Goal: Task Accomplishment & Management: Complete application form

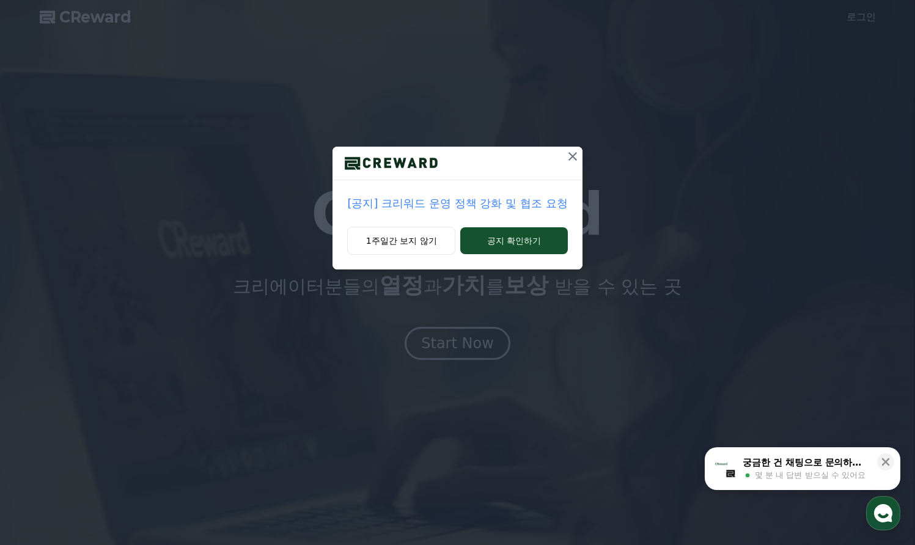
click at [466, 206] on p "[공지] 크리워드 운영 정책 강화 및 협조 요청" at bounding box center [457, 203] width 220 height 17
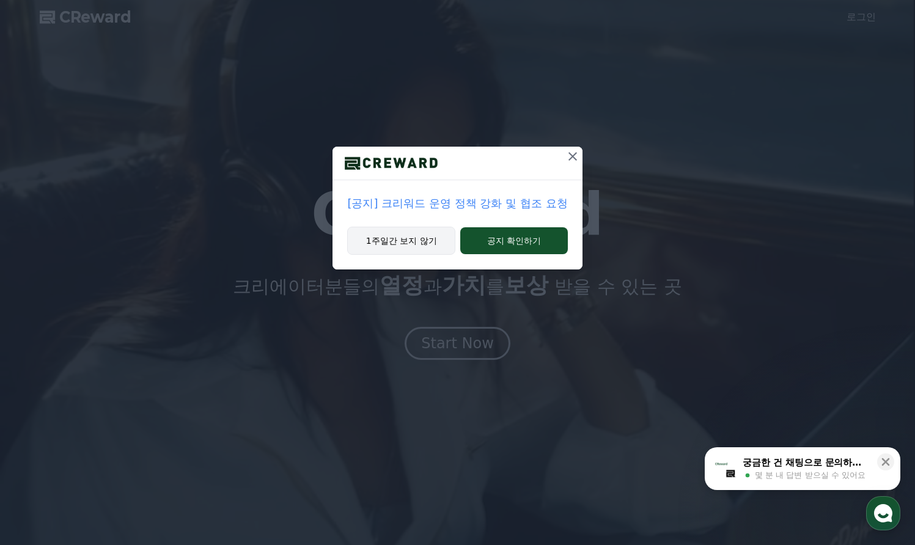
click at [400, 241] on button "1주일간 보지 않기" at bounding box center [401, 241] width 108 height 28
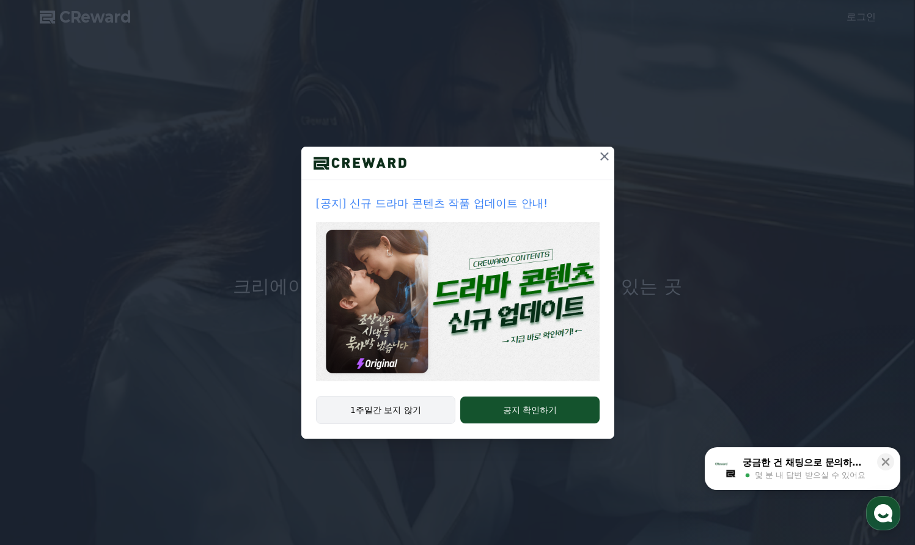
click at [403, 414] on button "1주일간 보지 않기" at bounding box center [386, 410] width 140 height 28
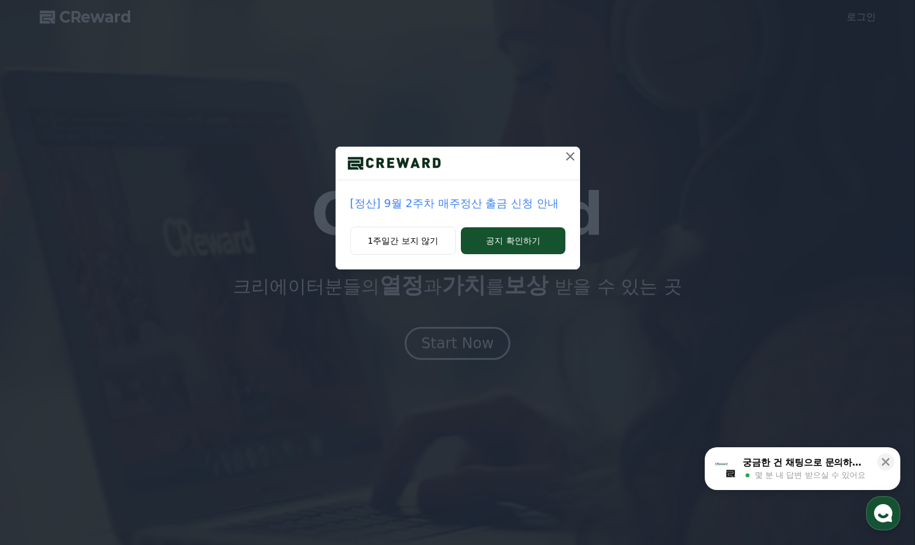
click at [436, 203] on p "[정산] 9월 2주차 매주정산 출금 신청 안내" at bounding box center [457, 203] width 215 height 17
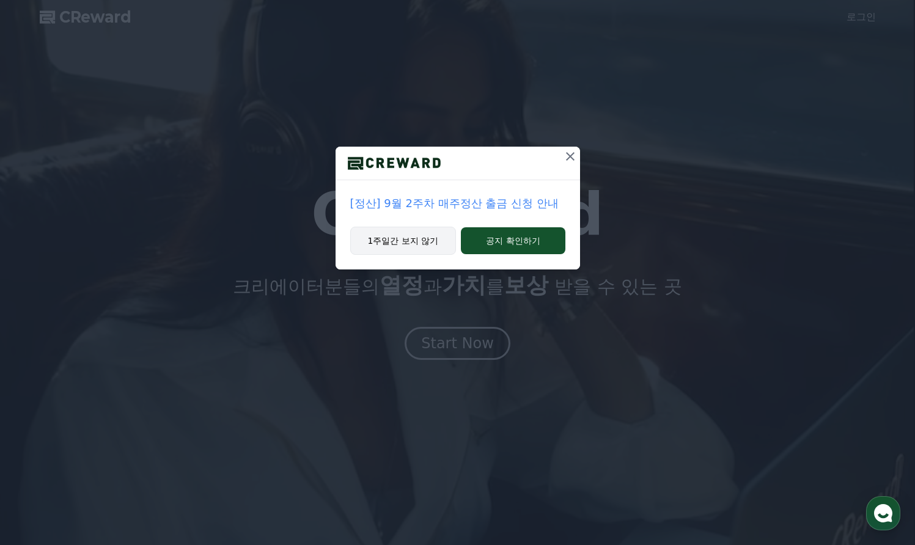
click at [428, 240] on button "1주일간 보지 않기" at bounding box center [403, 241] width 106 height 28
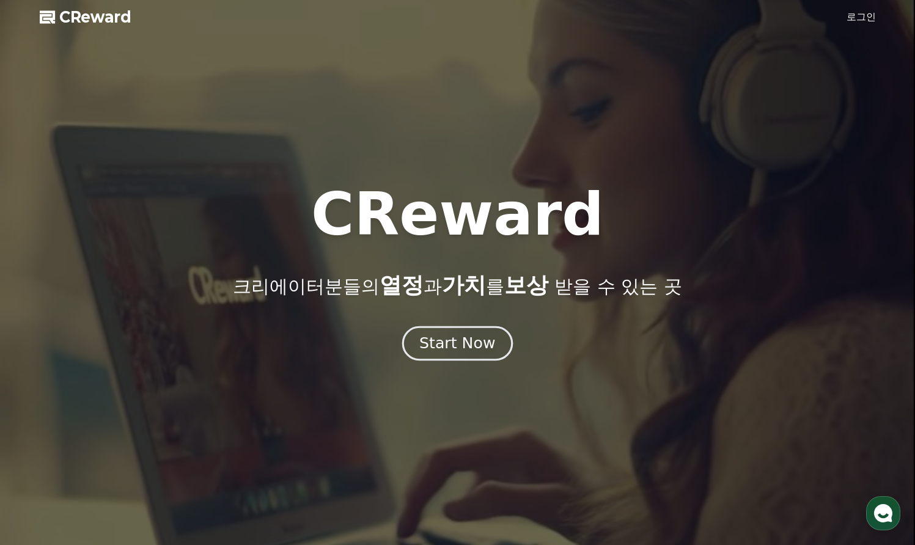
click at [455, 340] on div "Start Now" at bounding box center [457, 343] width 76 height 21
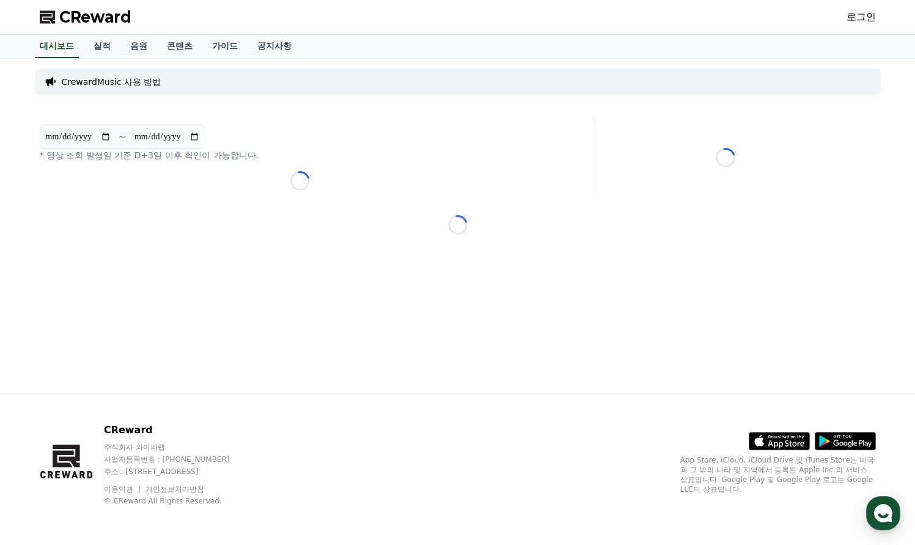
click at [131, 82] on p "CrewardMusic 사용 방법" at bounding box center [112, 82] width 100 height 12
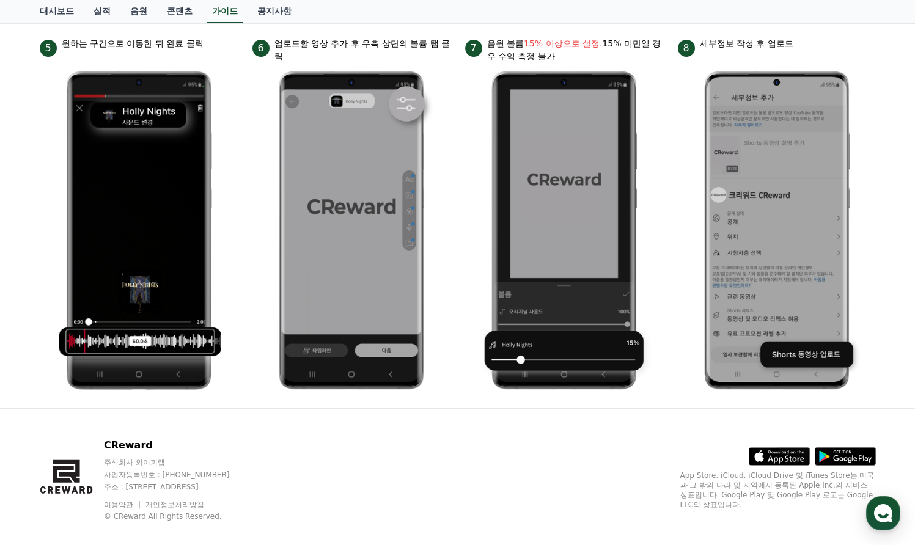
scroll to position [559, 0]
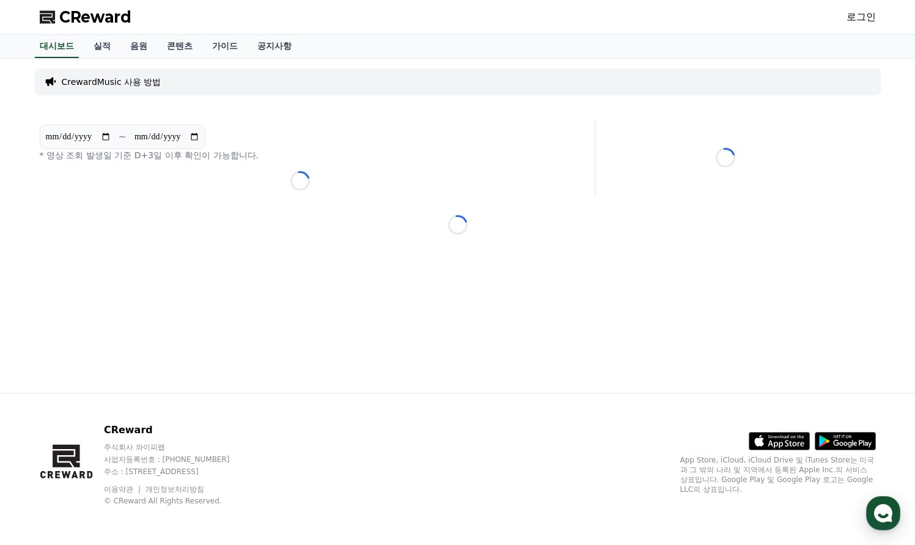
click at [865, 16] on link "로그인" at bounding box center [860, 17] width 29 height 15
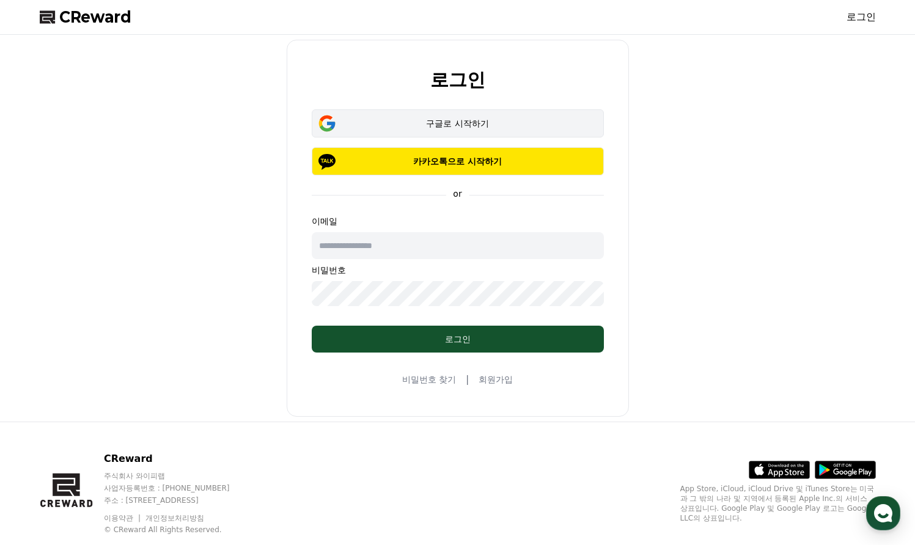
click at [461, 127] on div "구글로 시작하기" at bounding box center [457, 123] width 257 height 12
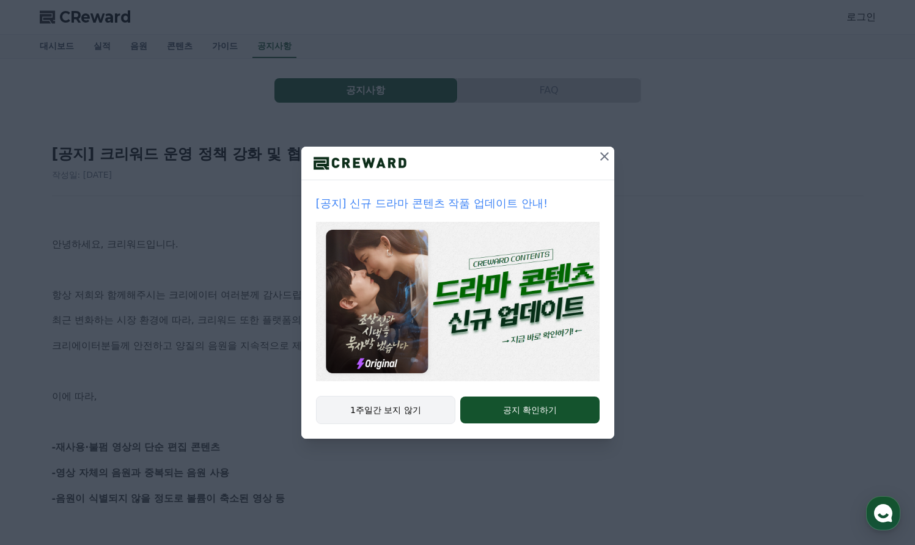
click at [390, 408] on button "1주일간 보지 않기" at bounding box center [386, 410] width 140 height 28
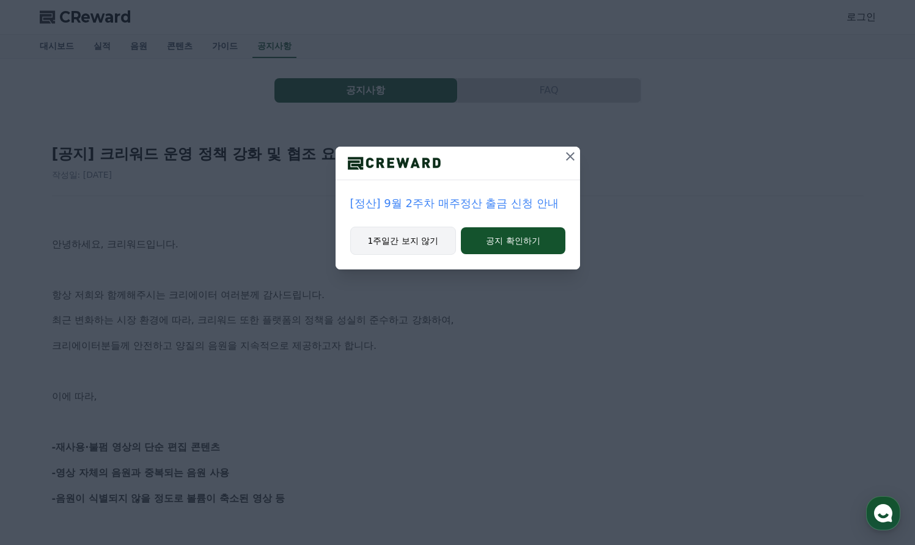
click at [426, 246] on button "1주일간 보지 않기" at bounding box center [403, 241] width 106 height 28
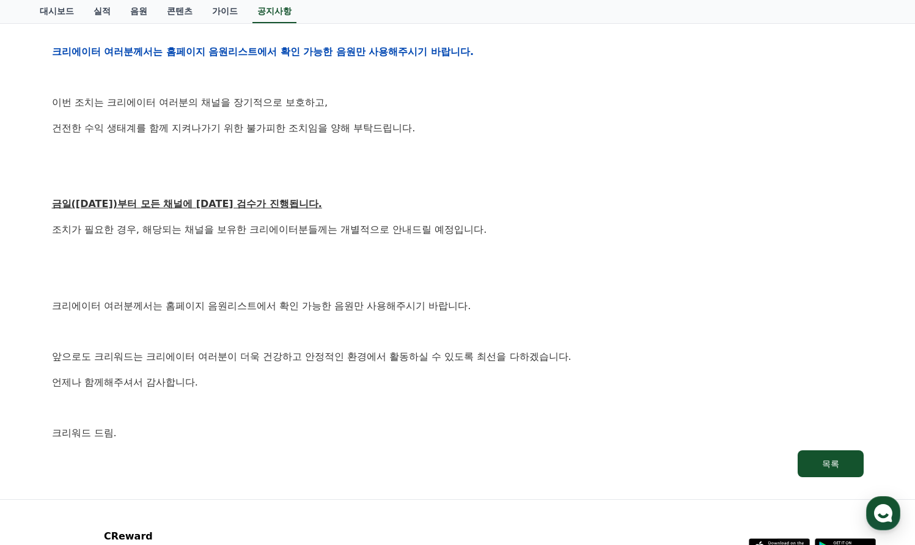
scroll to position [556, 0]
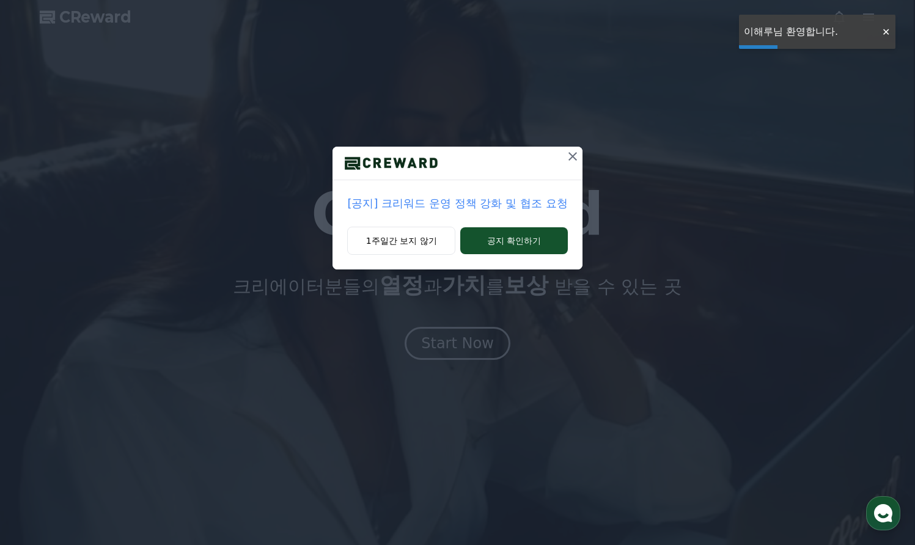
click at [571, 155] on icon at bounding box center [572, 156] width 9 height 9
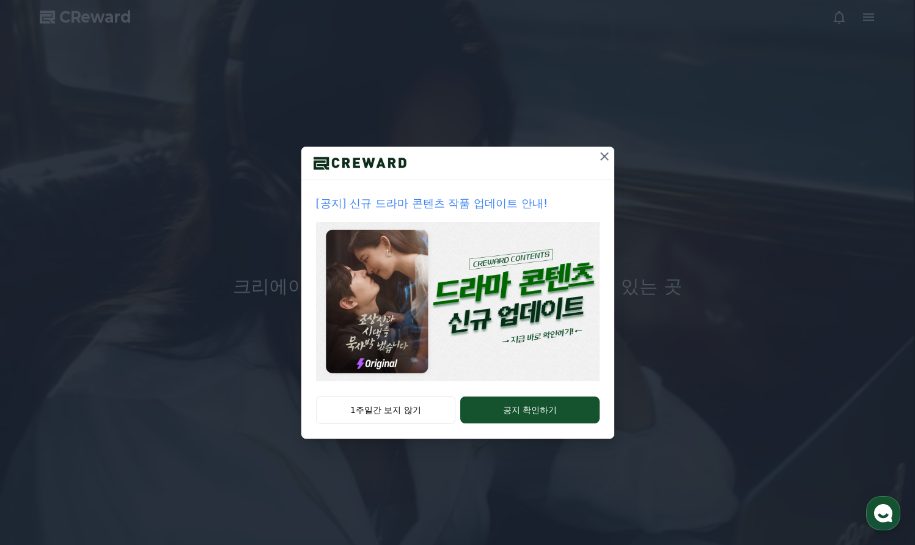
click at [596, 156] on button at bounding box center [604, 157] width 20 height 20
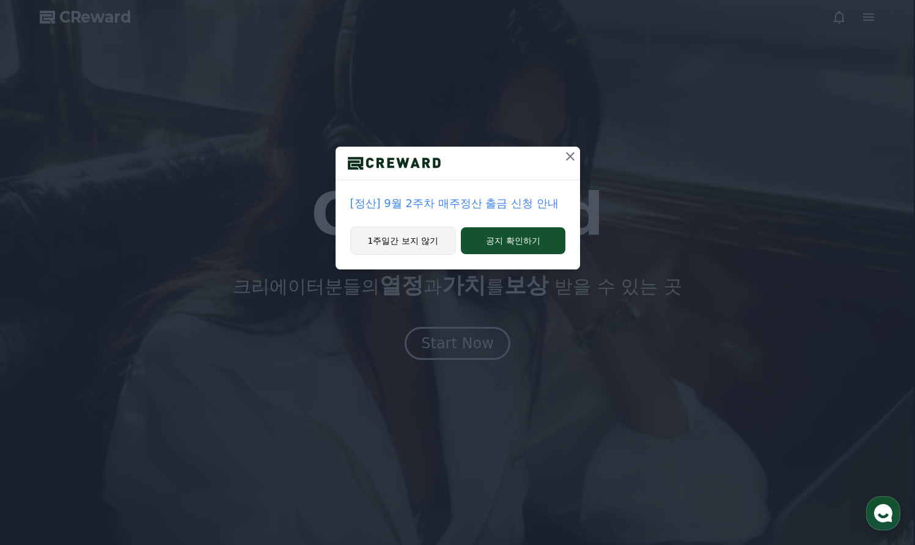
click at [410, 248] on button "1주일간 보지 않기" at bounding box center [403, 241] width 106 height 28
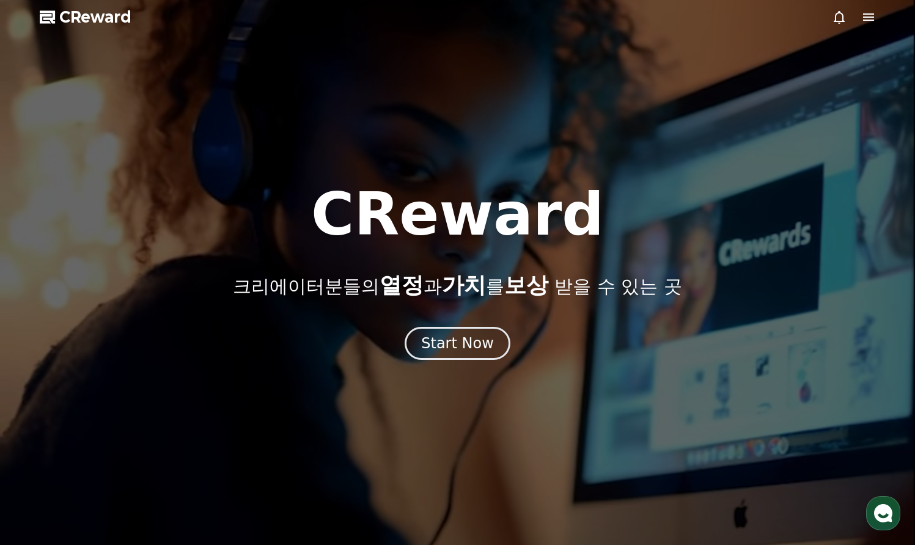
click at [410, 244] on h1 "CReward" at bounding box center [457, 214] width 293 height 59
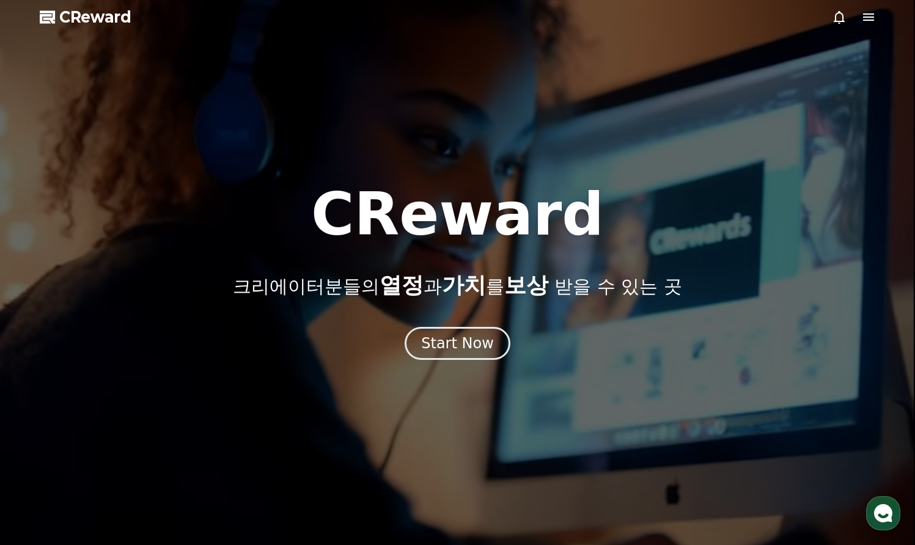
click at [502, 294] on p "크리에이터분들의 열정 과 가치 를 보상 받을 수 있는 곳" at bounding box center [457, 285] width 448 height 24
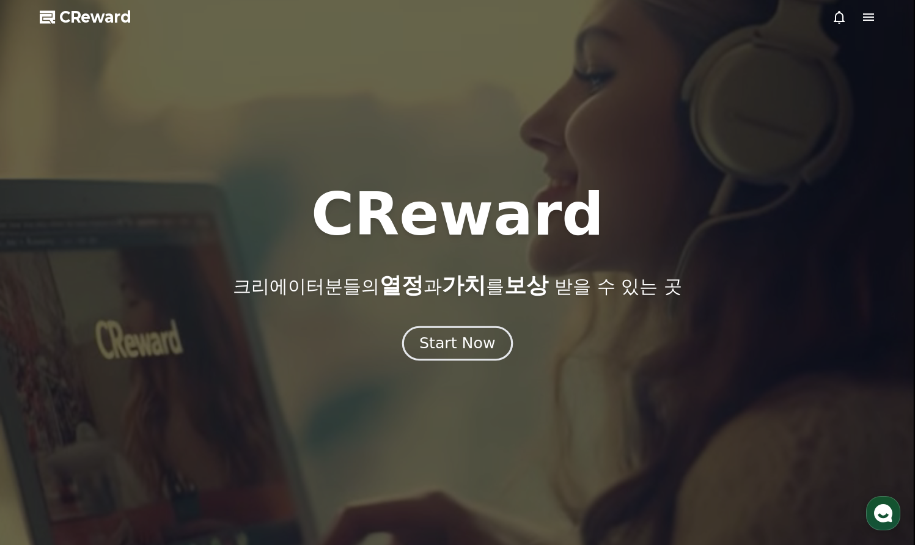
click at [479, 348] on div "Start Now" at bounding box center [457, 343] width 76 height 21
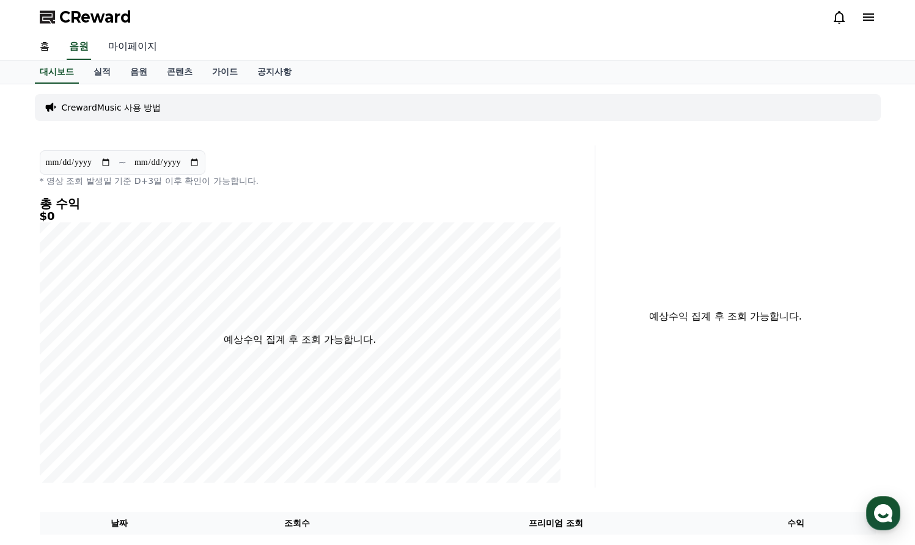
click at [139, 48] on link "마이페이지" at bounding box center [132, 47] width 68 height 26
select select "**********"
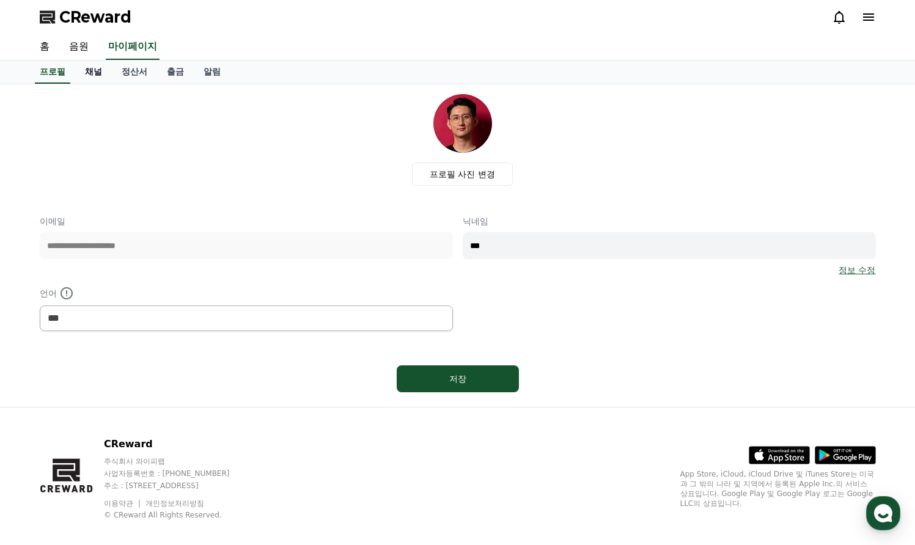
click at [93, 78] on link "채널" at bounding box center [93, 71] width 37 height 23
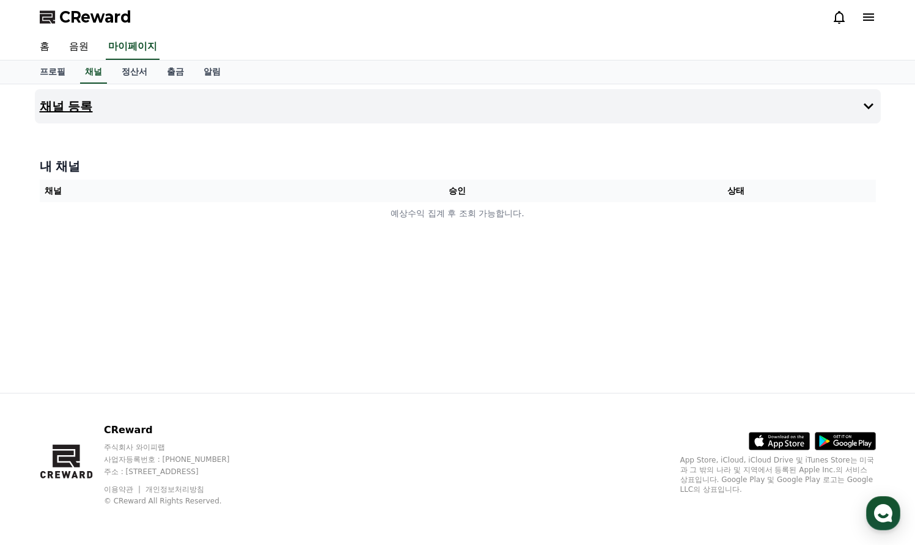
click at [857, 104] on button "채널 등록" at bounding box center [458, 106] width 846 height 34
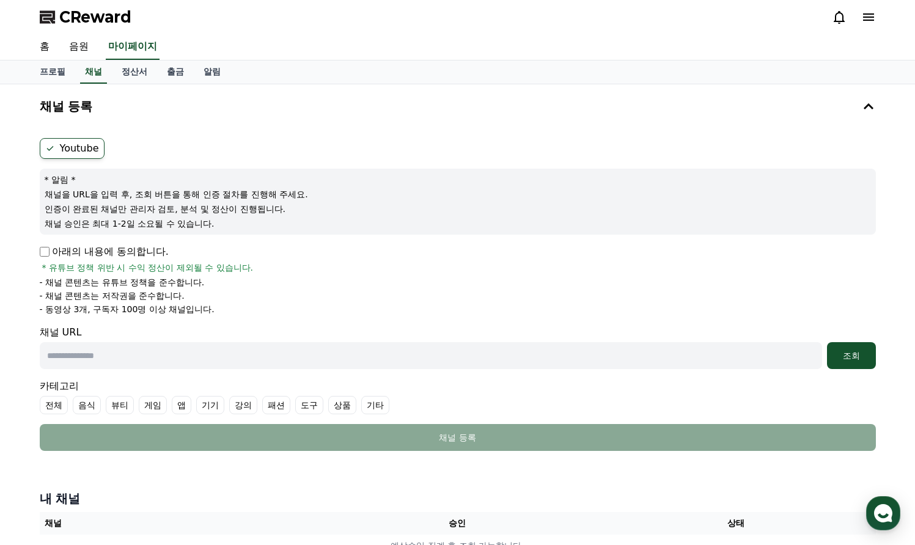
click at [105, 253] on p "아래의 내용에 동의합니다." at bounding box center [104, 251] width 129 height 15
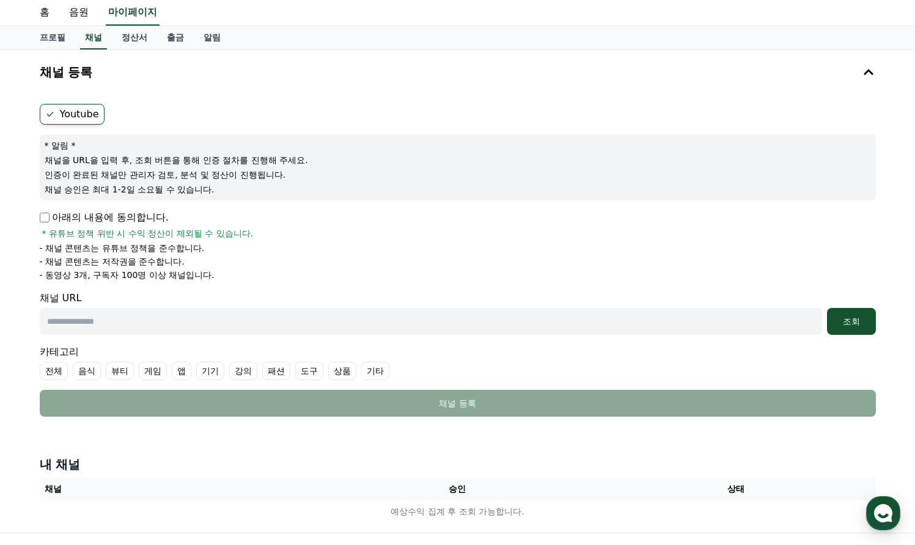
click at [136, 323] on input "text" at bounding box center [431, 321] width 782 height 27
paste input "**********"
click at [852, 322] on div "조회" at bounding box center [851, 321] width 39 height 12
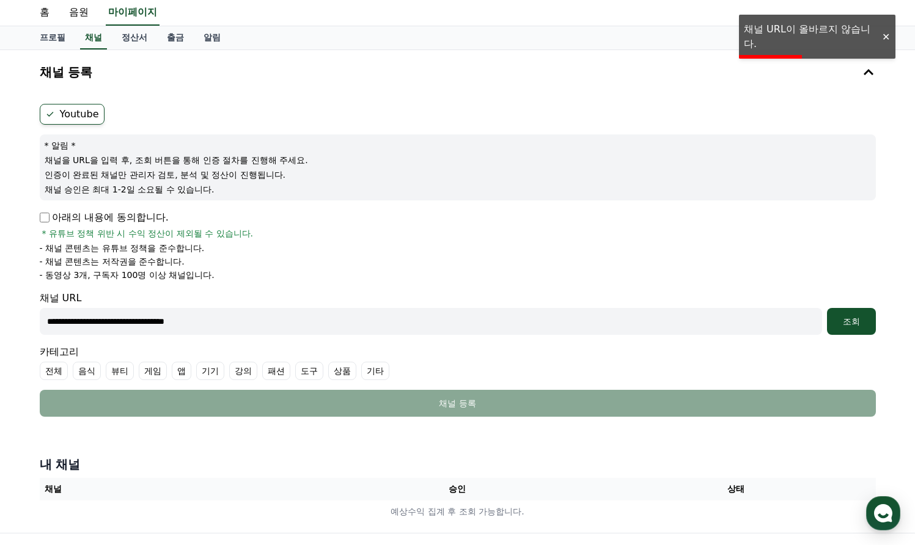
scroll to position [59, 0]
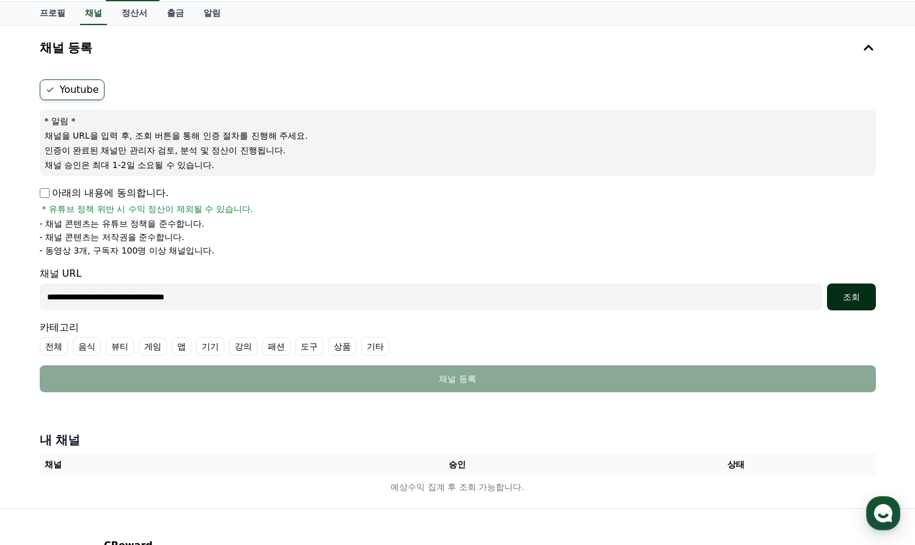
click at [847, 291] on div "조회" at bounding box center [851, 297] width 39 height 12
drag, startPoint x: 149, startPoint y: 296, endPoint x: -9, endPoint y: 289, distance: 158.4
click at [0, 289] on html "**********" at bounding box center [457, 300] width 915 height 719
click at [866, 297] on div "조회" at bounding box center [851, 297] width 39 height 12
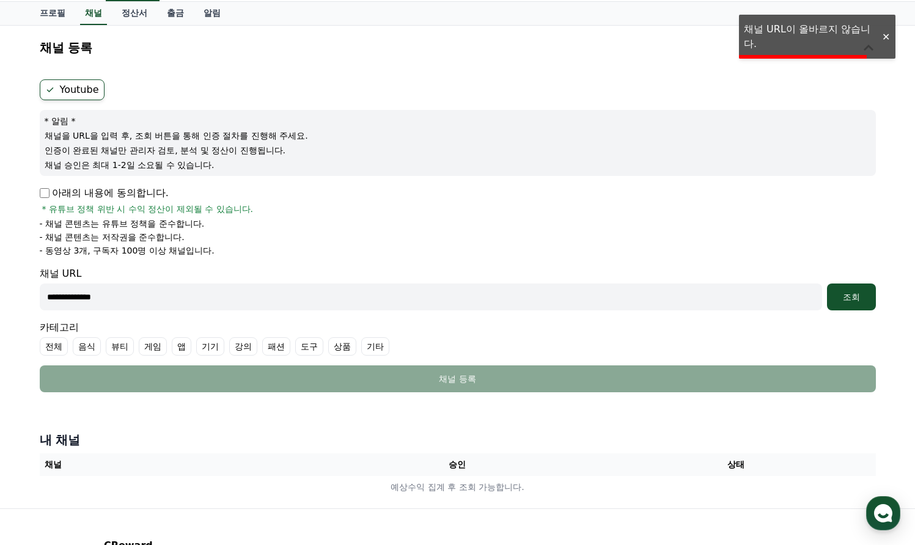
click at [448, 295] on input "**********" at bounding box center [431, 296] width 782 height 27
paste input "**********"
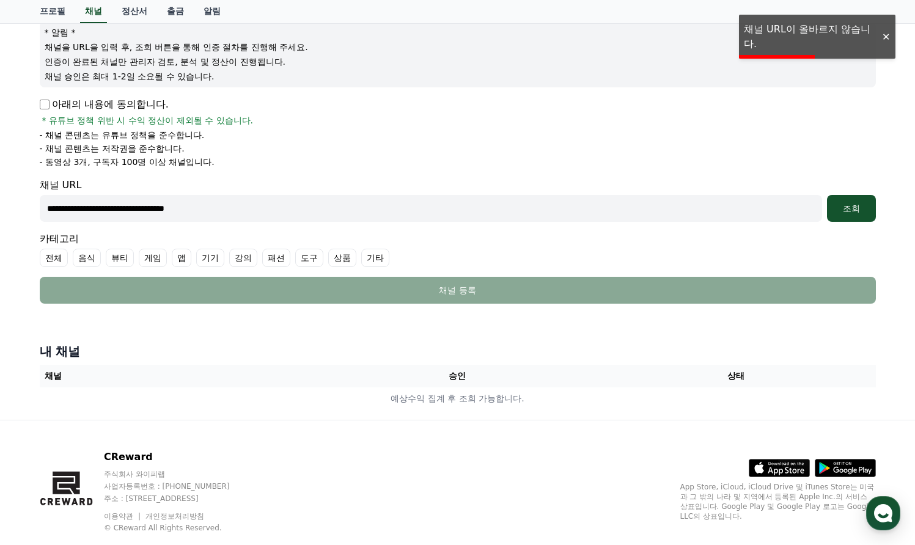
scroll to position [172, 0]
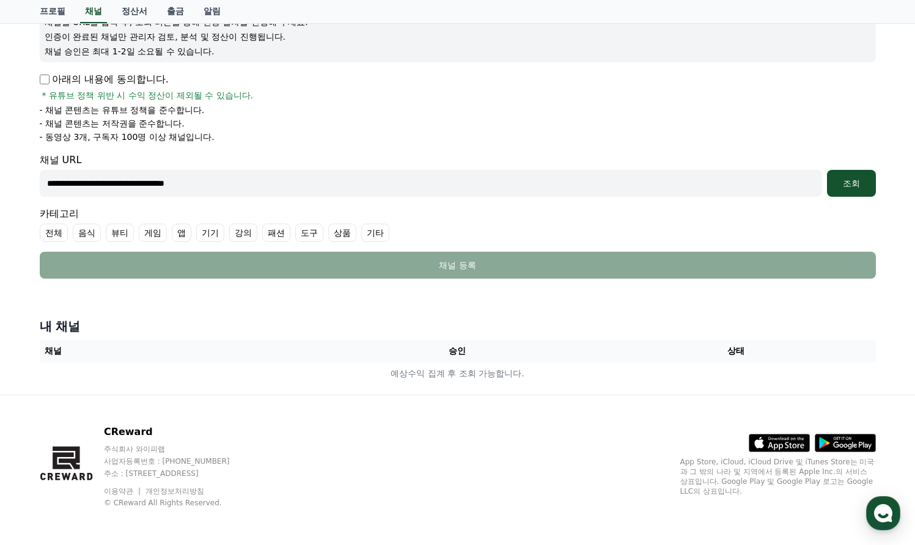
paste input "**********"
type input "**********"
click at [854, 186] on div "조회" at bounding box center [851, 183] width 39 height 12
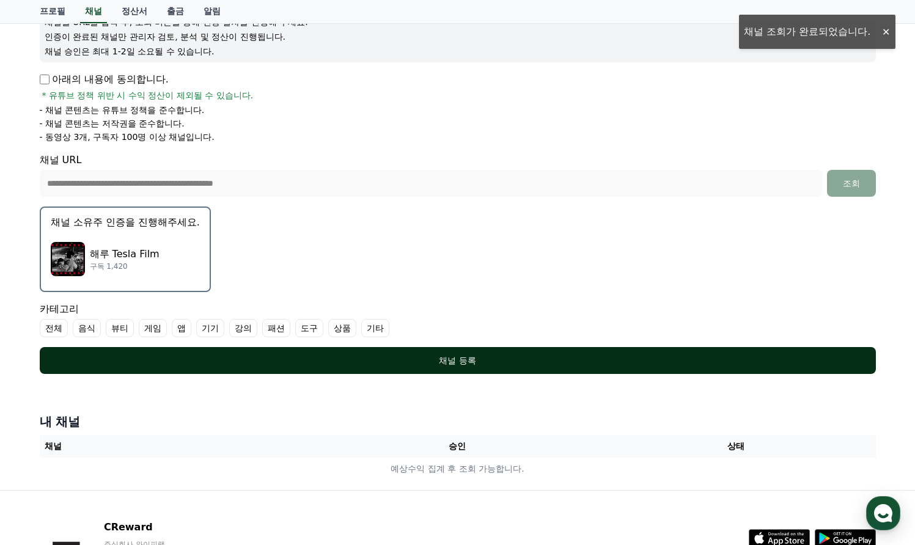
click at [428, 355] on div "채널 등록" at bounding box center [457, 360] width 787 height 12
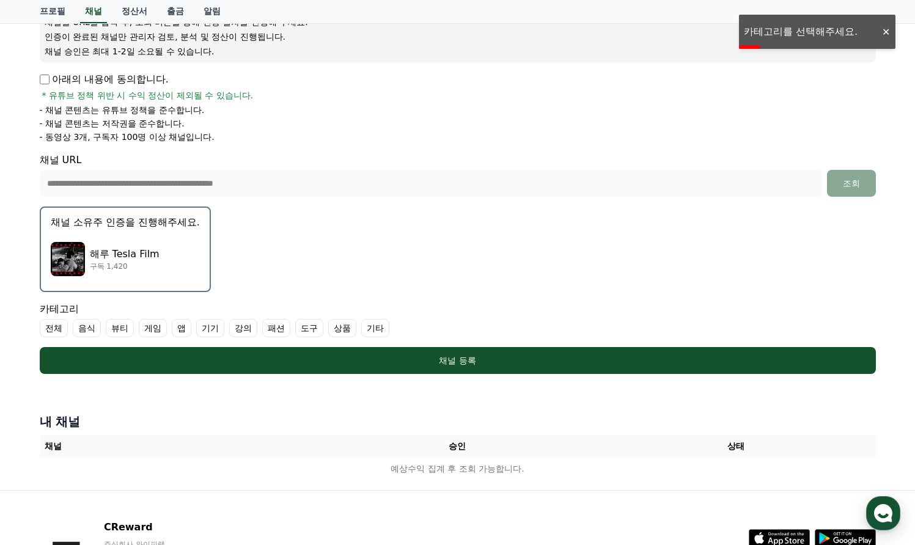
click at [205, 327] on label "기기" at bounding box center [210, 328] width 28 height 18
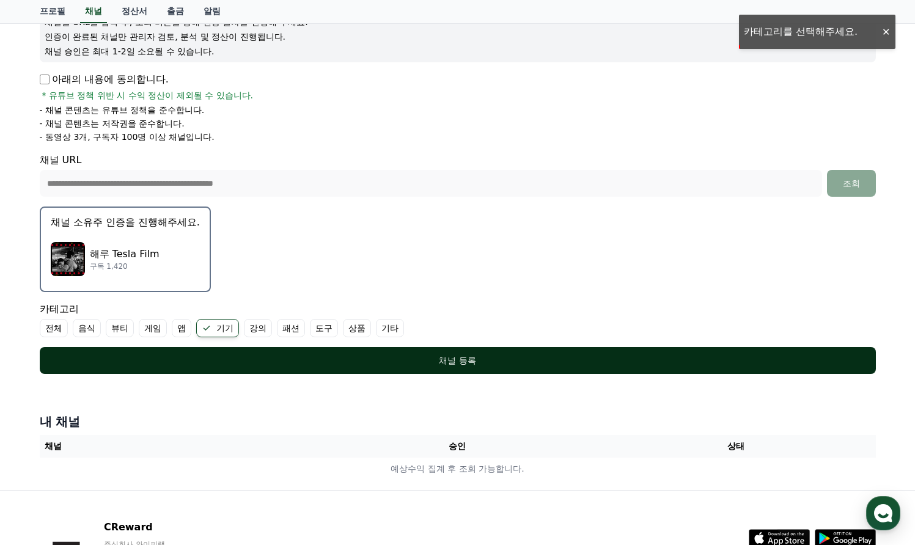
click at [415, 352] on button "채널 등록" at bounding box center [458, 360] width 836 height 27
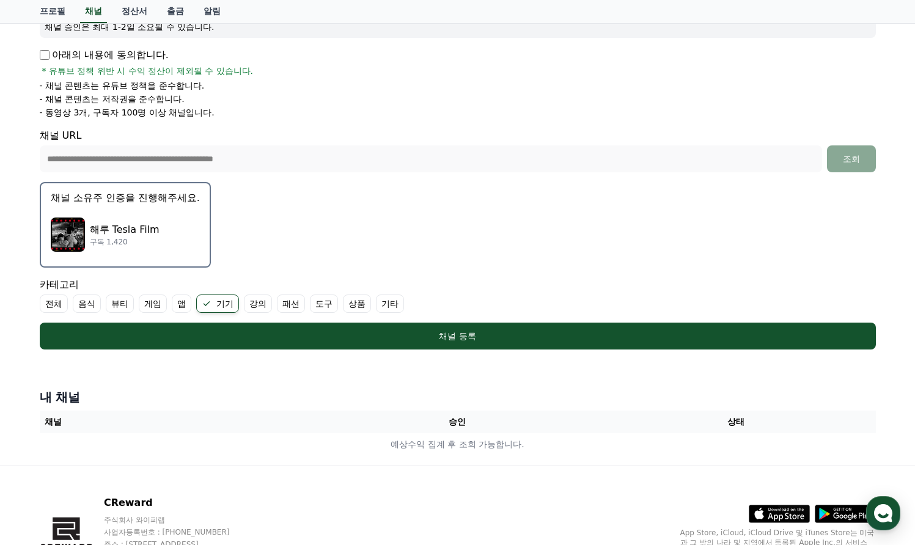
scroll to position [268, 0]
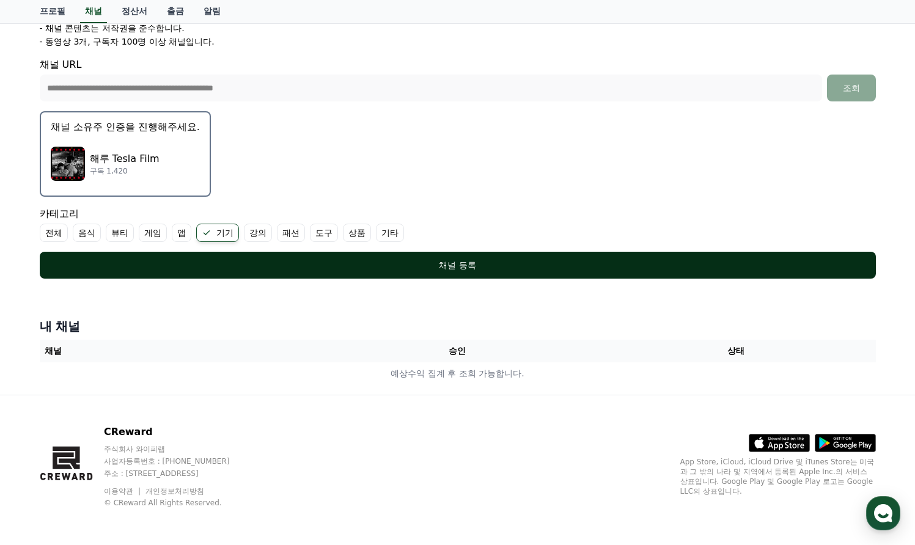
click at [456, 262] on div "채널 등록" at bounding box center [457, 265] width 787 height 12
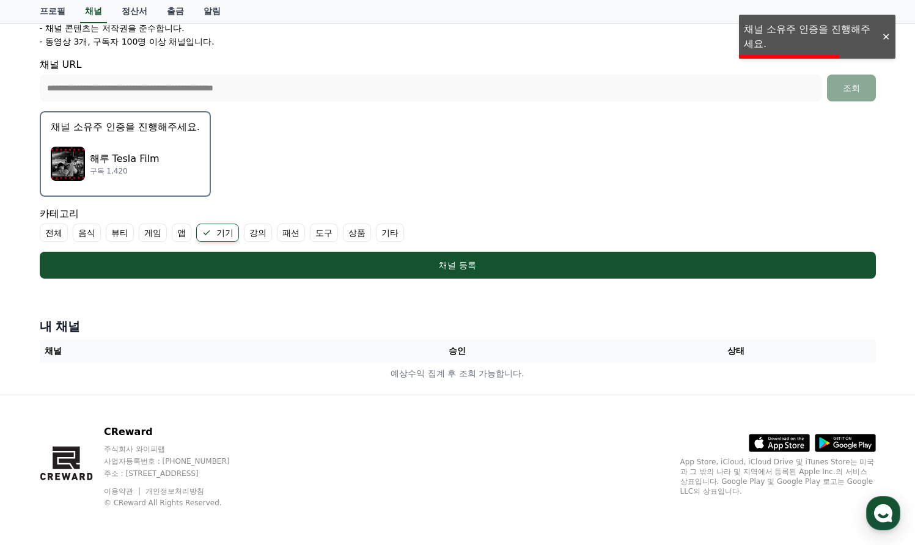
click at [97, 159] on p "해루 Tesla Film" at bounding box center [125, 159] width 70 height 15
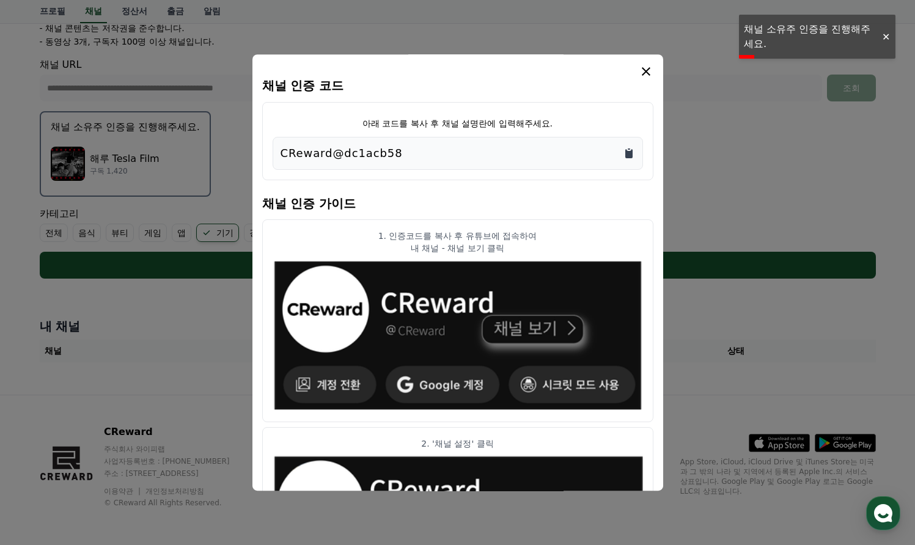
click at [629, 151] on icon "Copy to clipboard" at bounding box center [629, 153] width 12 height 12
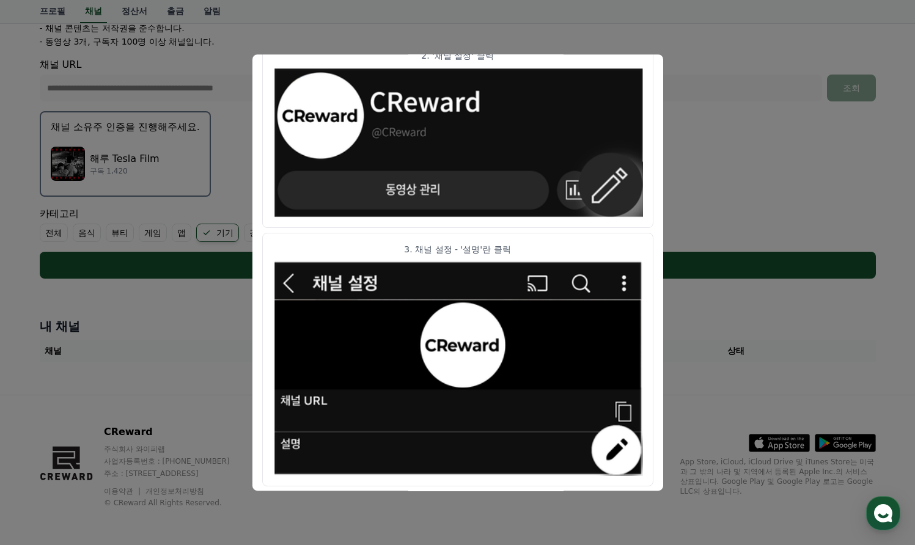
scroll to position [618, 0]
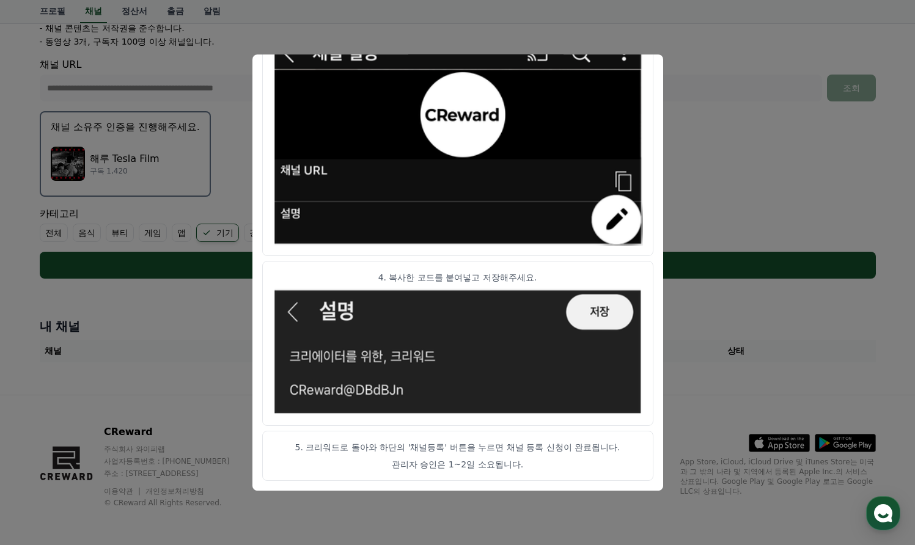
click at [717, 81] on button "close modal" at bounding box center [457, 272] width 915 height 545
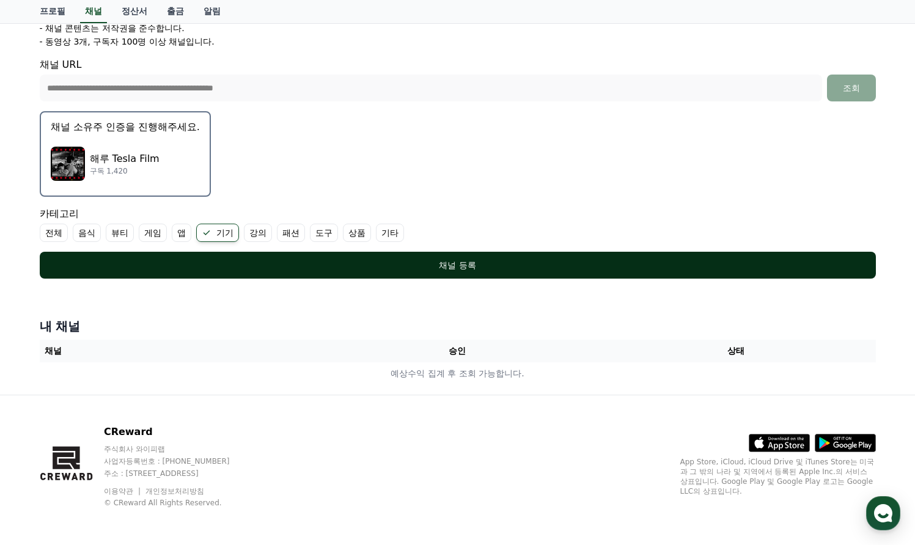
click at [459, 257] on button "채널 등록" at bounding box center [458, 265] width 836 height 27
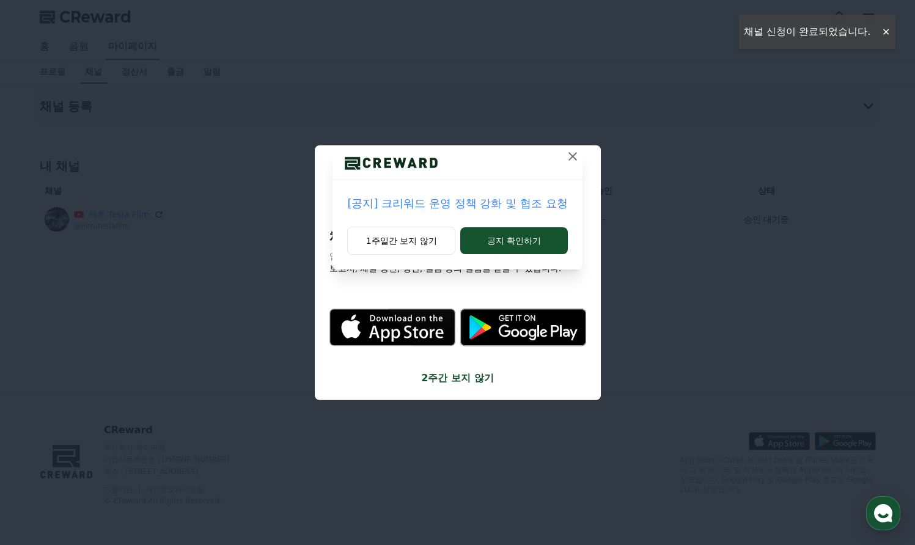
click at [566, 157] on icon at bounding box center [572, 156] width 15 height 15
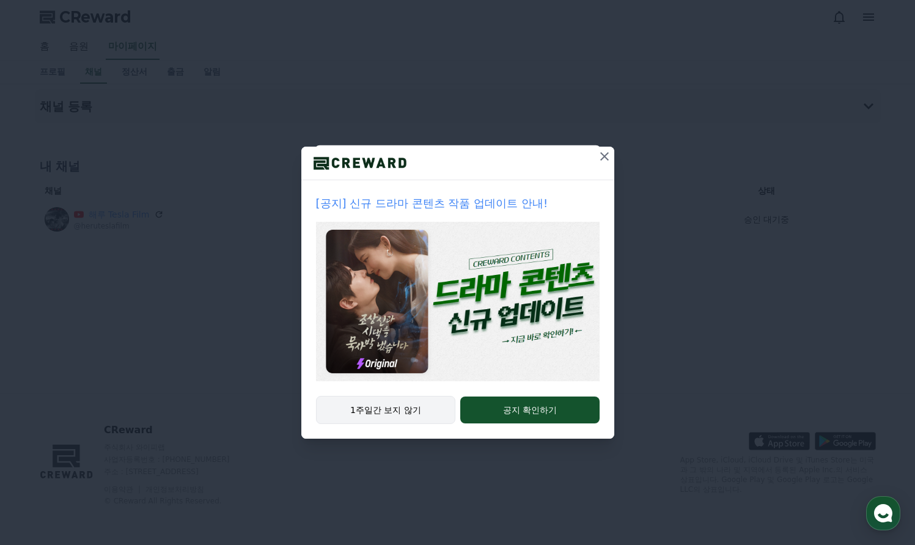
click at [383, 408] on button "1주일간 보지 않기" at bounding box center [386, 410] width 140 height 28
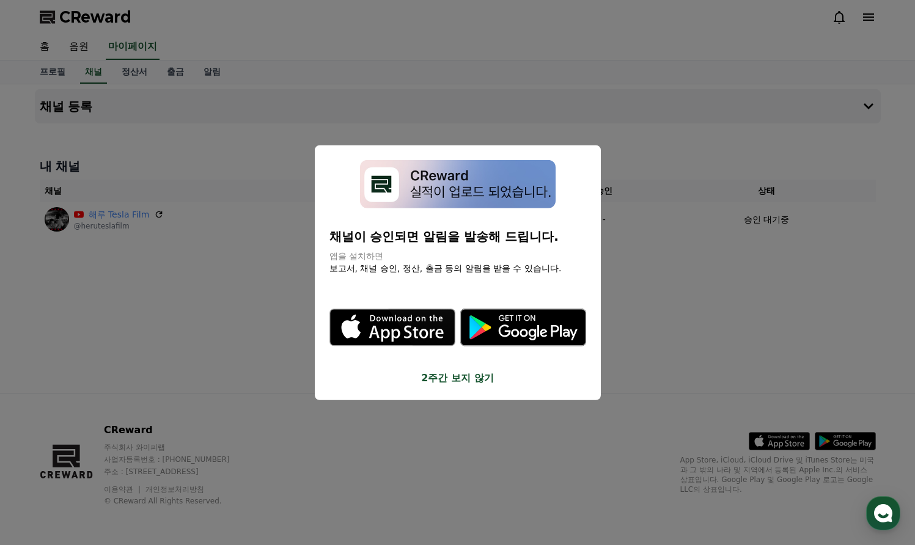
click at [607, 327] on button "close modal" at bounding box center [457, 272] width 915 height 545
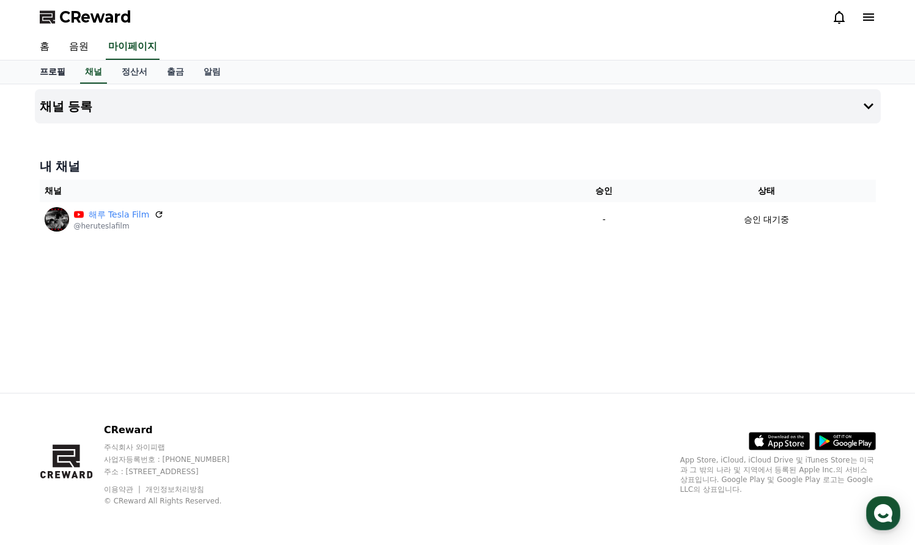
click at [56, 74] on link "프로필" at bounding box center [52, 71] width 45 height 23
select select "**********"
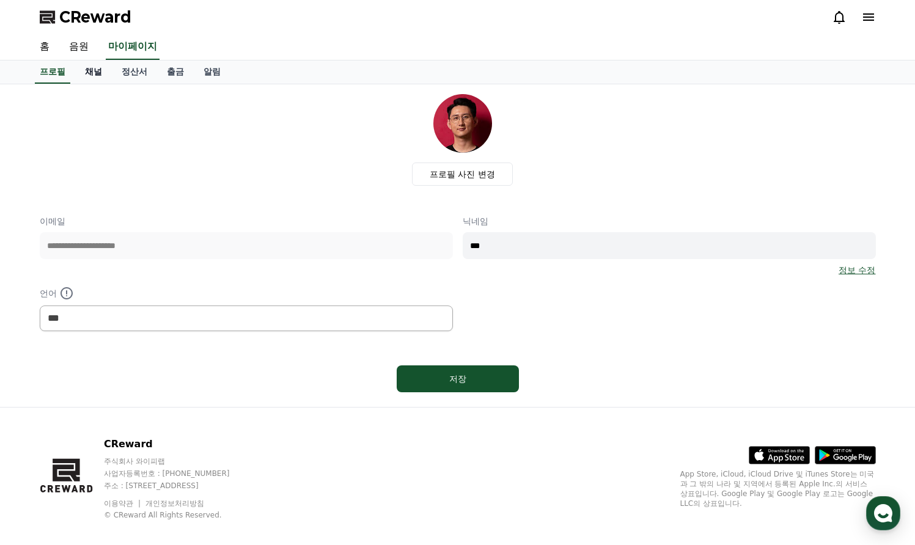
click at [81, 71] on link "채널" at bounding box center [93, 71] width 37 height 23
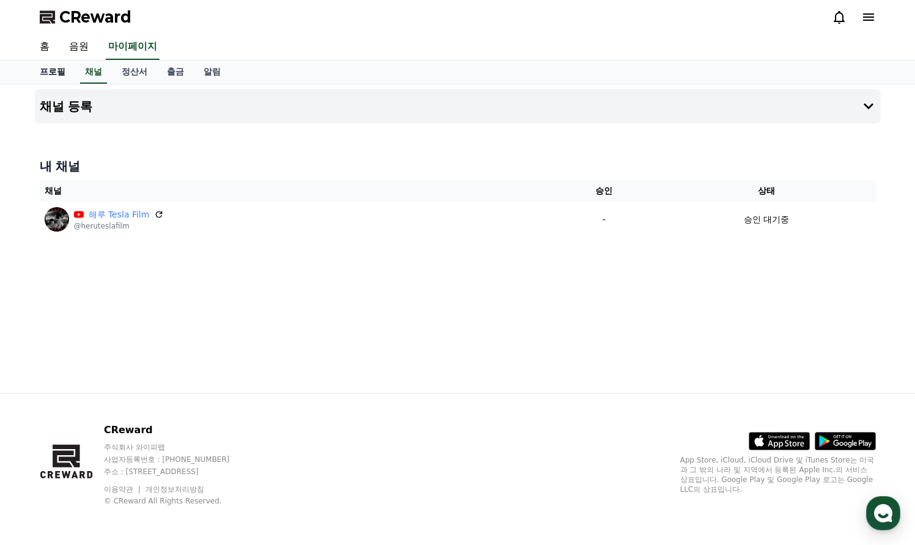
click at [61, 69] on link "프로필" at bounding box center [52, 71] width 45 height 23
select select "**********"
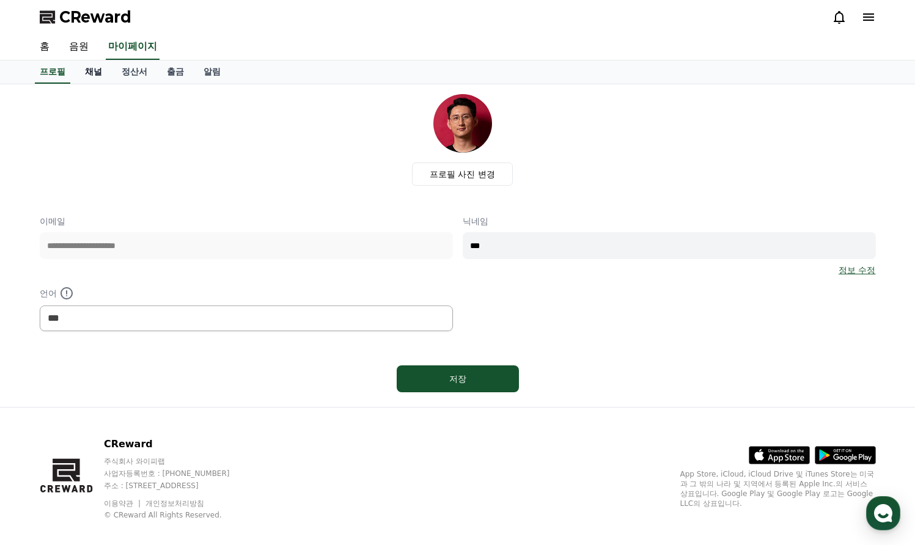
click at [76, 68] on link "채널" at bounding box center [93, 71] width 37 height 23
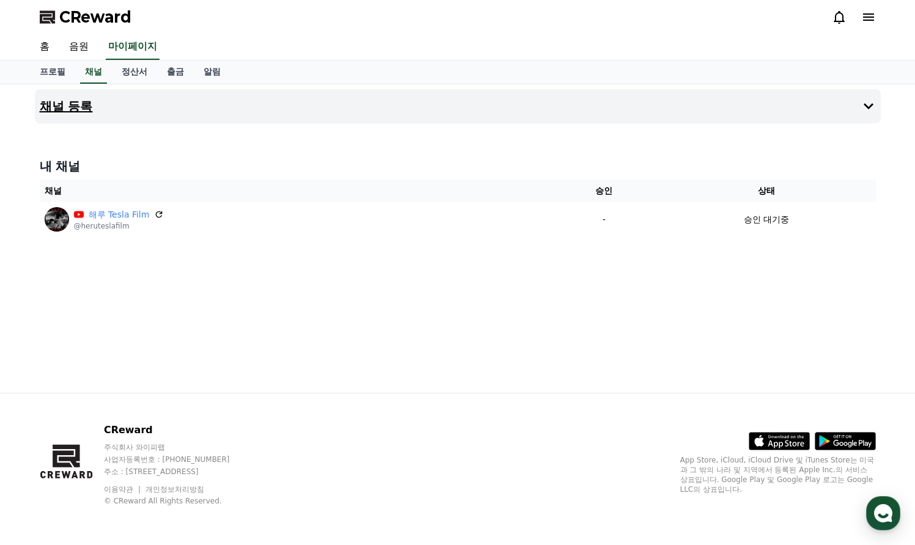
click at [863, 103] on icon at bounding box center [868, 106] width 15 height 15
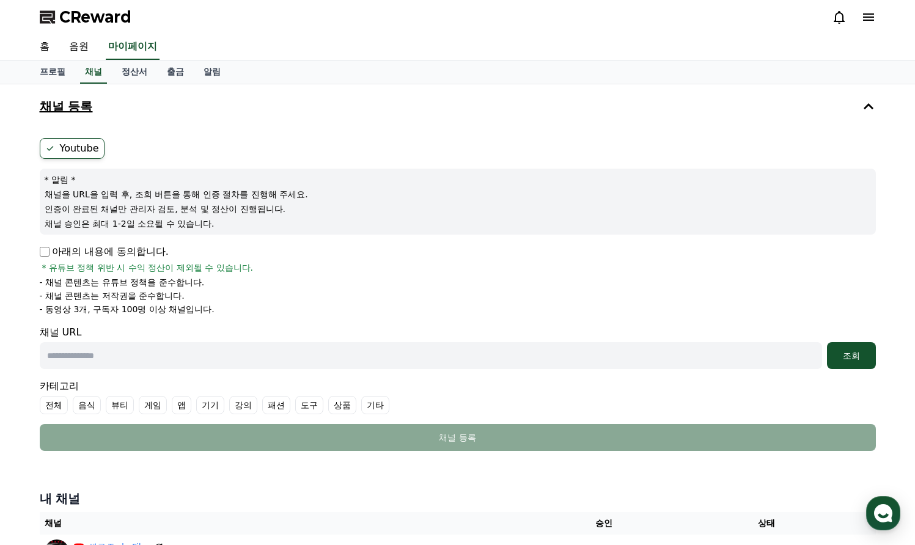
scroll to position [126, 0]
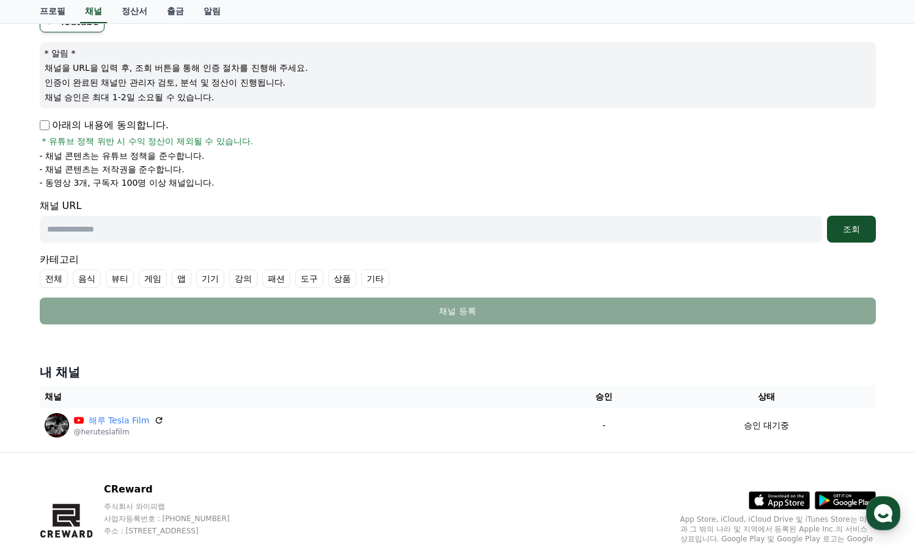
click at [201, 278] on label "기기" at bounding box center [210, 278] width 28 height 18
click at [109, 231] on input "text" at bounding box center [431, 229] width 782 height 27
paste input "**********"
type input "**********"
click at [846, 229] on div "조회" at bounding box center [851, 229] width 39 height 12
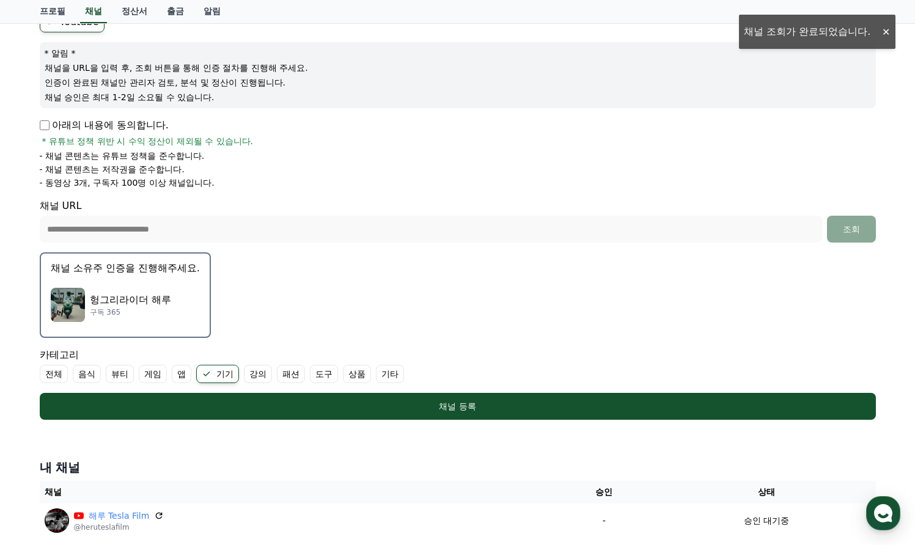
click at [167, 280] on div "헝그리라이더 해루 구독 365" at bounding box center [125, 304] width 149 height 49
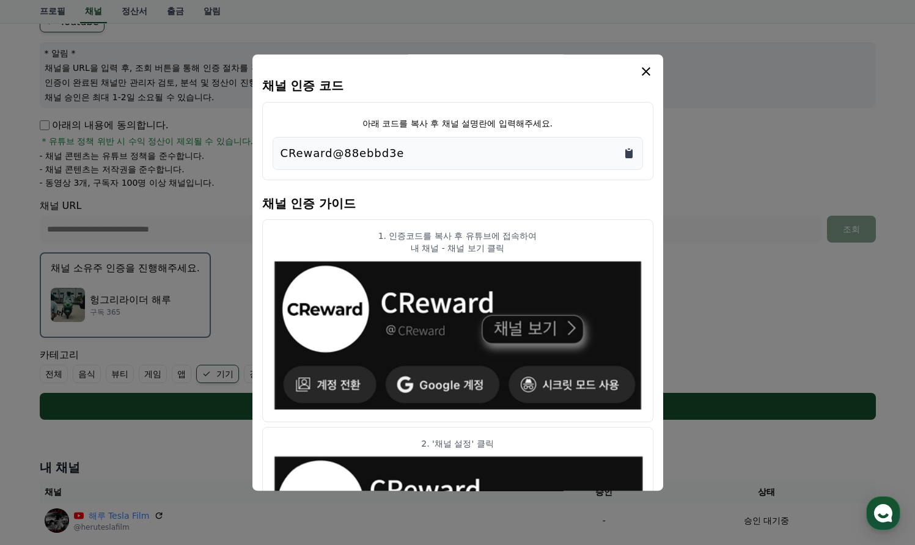
click at [632, 153] on icon "Copy to clipboard" at bounding box center [629, 153] width 12 height 12
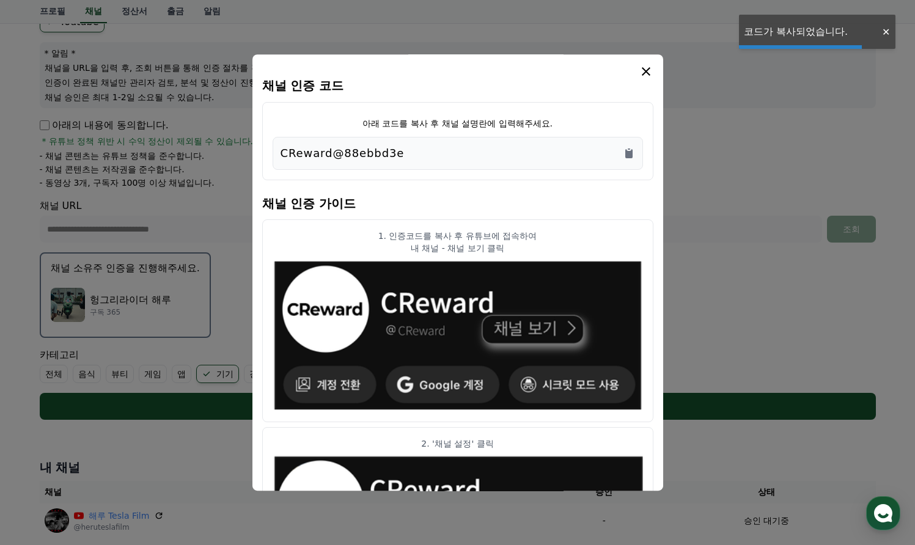
click at [647, 73] on icon "modal" at bounding box center [646, 71] width 9 height 9
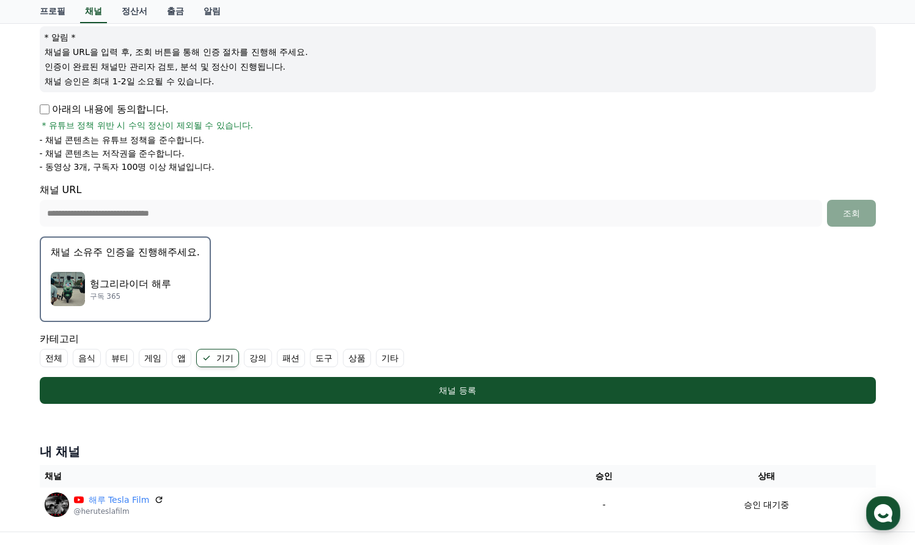
scroll to position [213, 0]
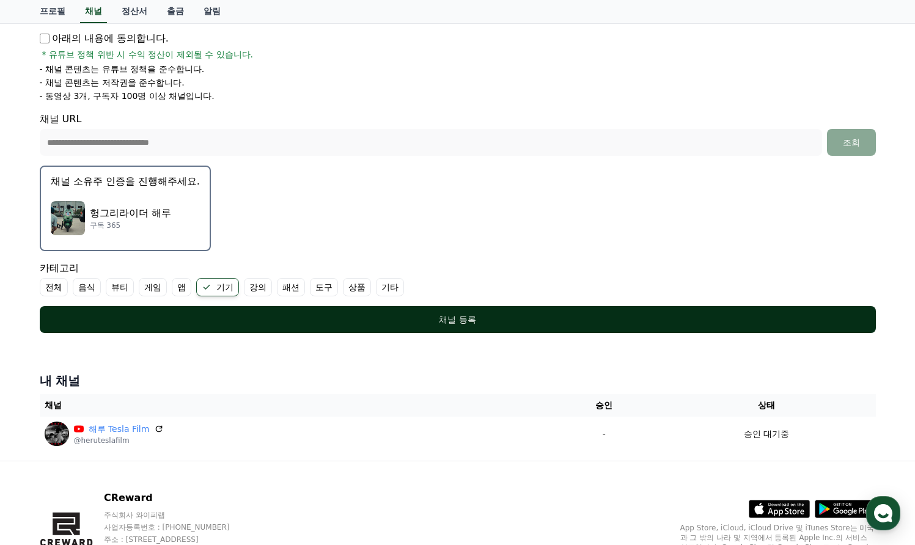
click at [398, 313] on div "채널 등록" at bounding box center [457, 319] width 787 height 12
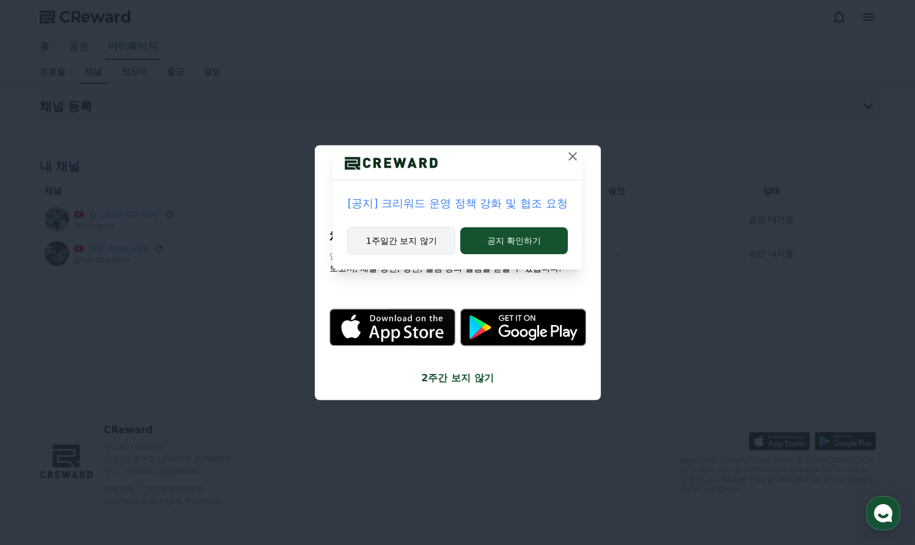
click at [437, 236] on button "1주일간 보지 않기" at bounding box center [401, 241] width 108 height 28
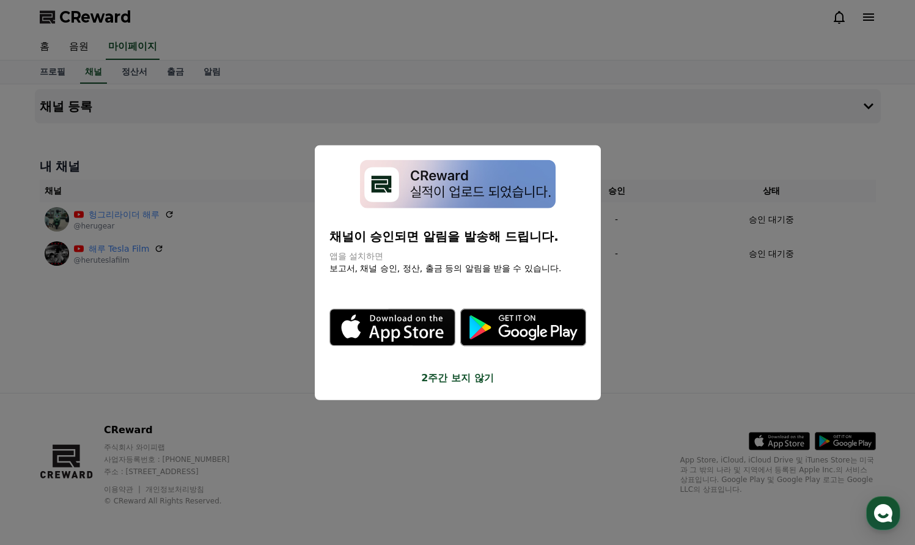
click at [447, 208] on img "modal" at bounding box center [458, 184] width 196 height 48
click at [382, 370] on button "2주간 보지 않기" at bounding box center [457, 377] width 257 height 15
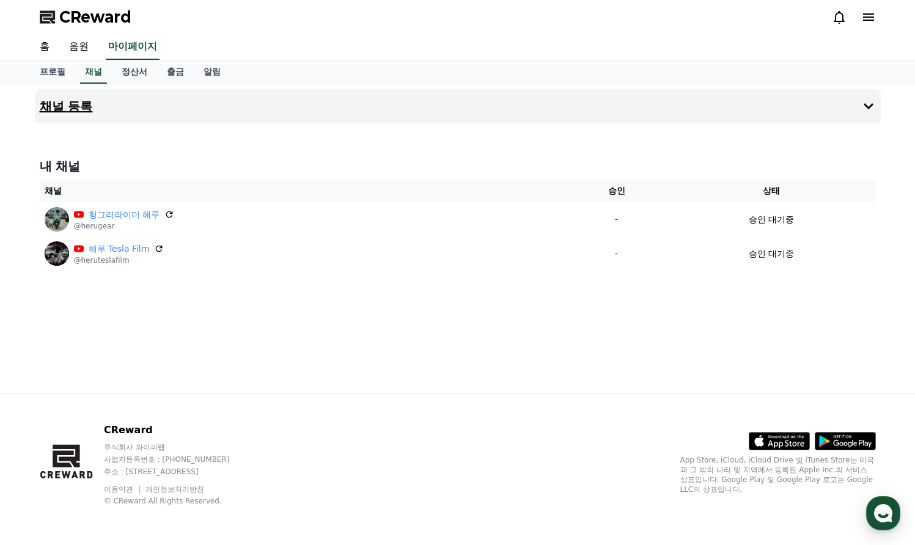
click at [755, 110] on button "채널 등록" at bounding box center [458, 106] width 846 height 34
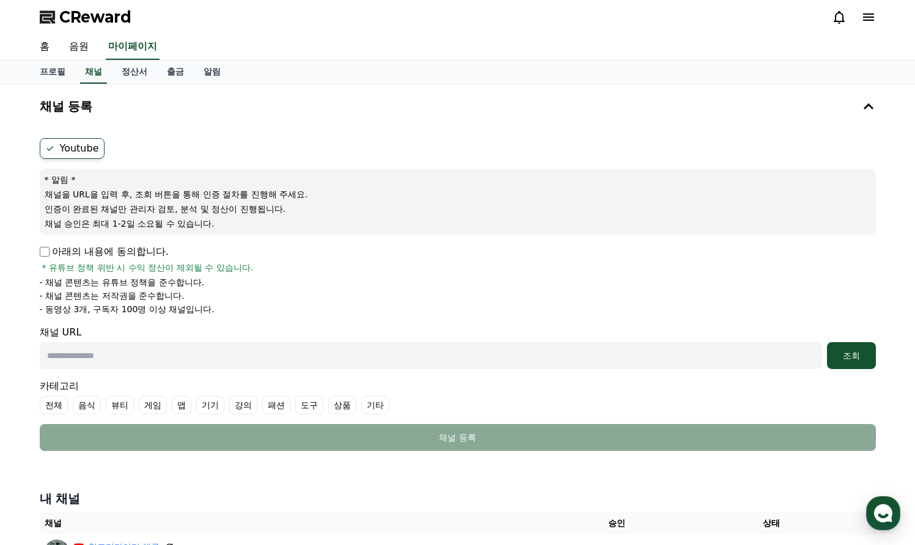
click at [100, 349] on input "text" at bounding box center [431, 355] width 782 height 27
paste input "**********"
type input "**********"
click at [850, 351] on div "조회" at bounding box center [851, 355] width 39 height 12
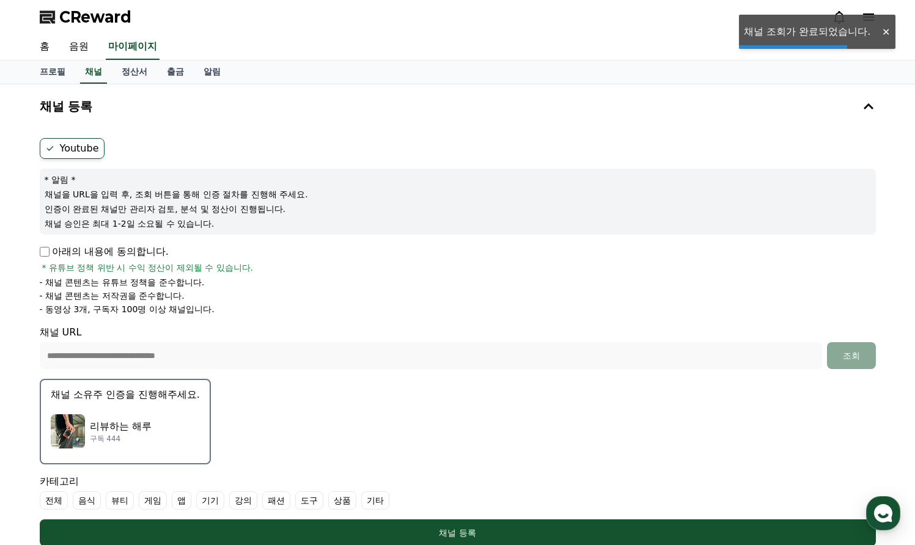
click at [127, 409] on div "리뷰하는 해루 구독 444" at bounding box center [125, 431] width 149 height 49
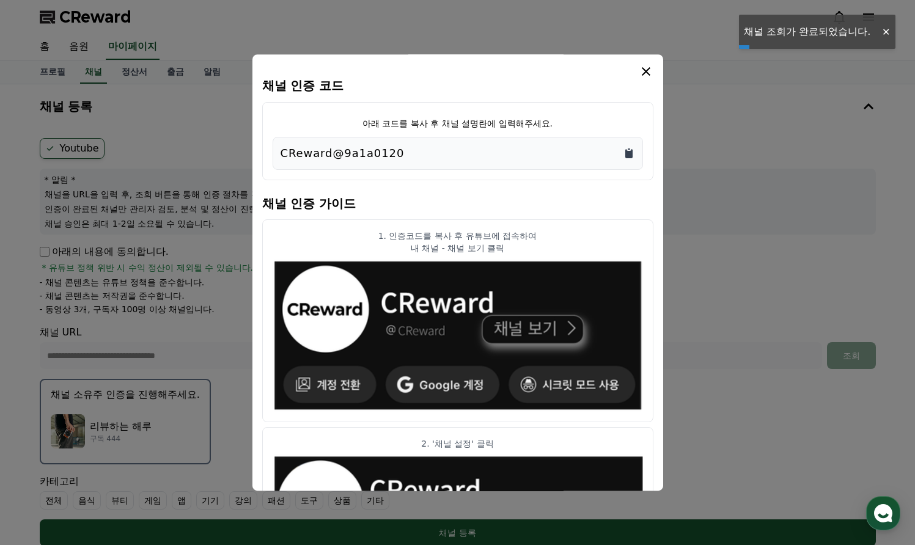
click at [628, 149] on icon "Copy to clipboard" at bounding box center [628, 148] width 2 height 1
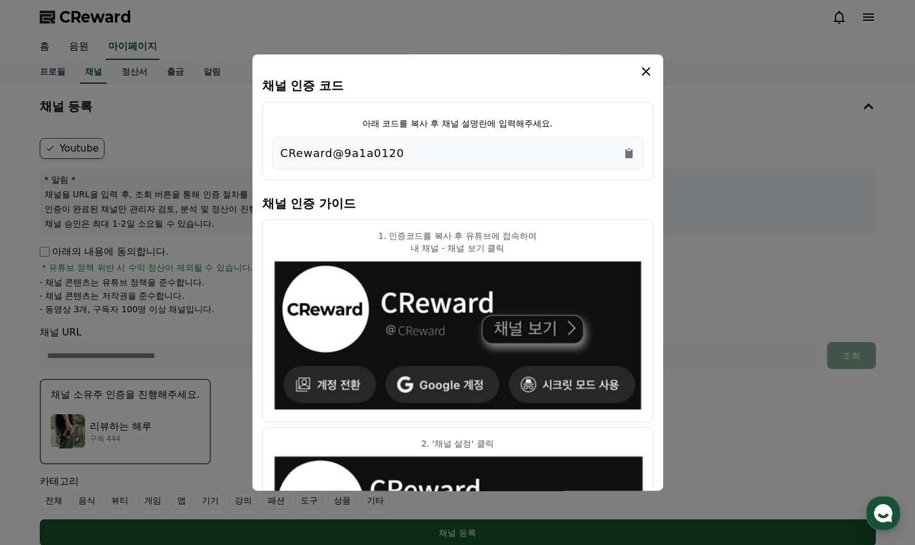
click at [643, 73] on icon "modal" at bounding box center [646, 71] width 9 height 9
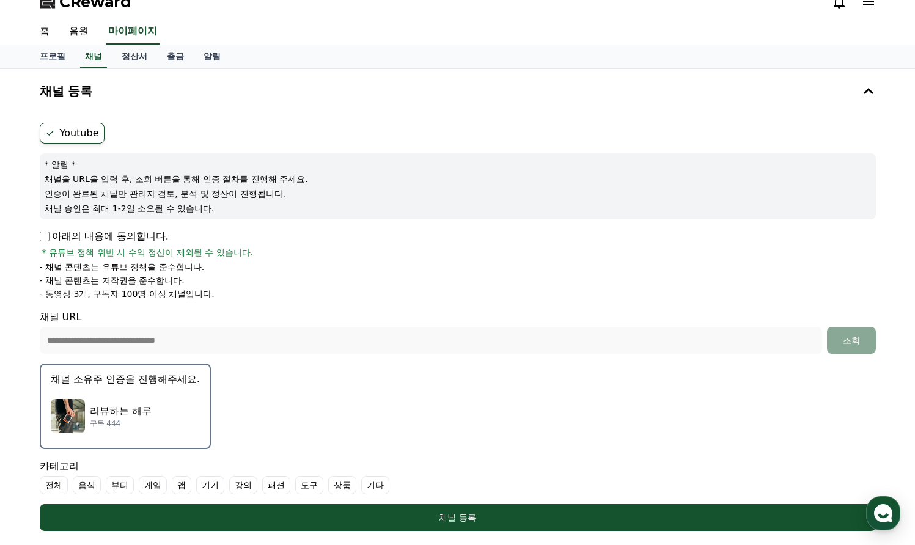
scroll to position [74, 0]
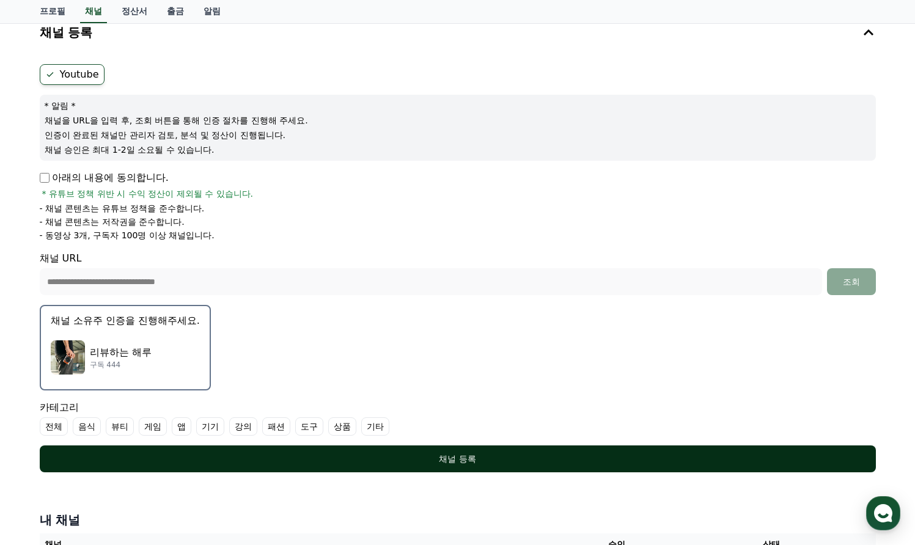
click at [455, 453] on div "채널 등록" at bounding box center [457, 459] width 787 height 12
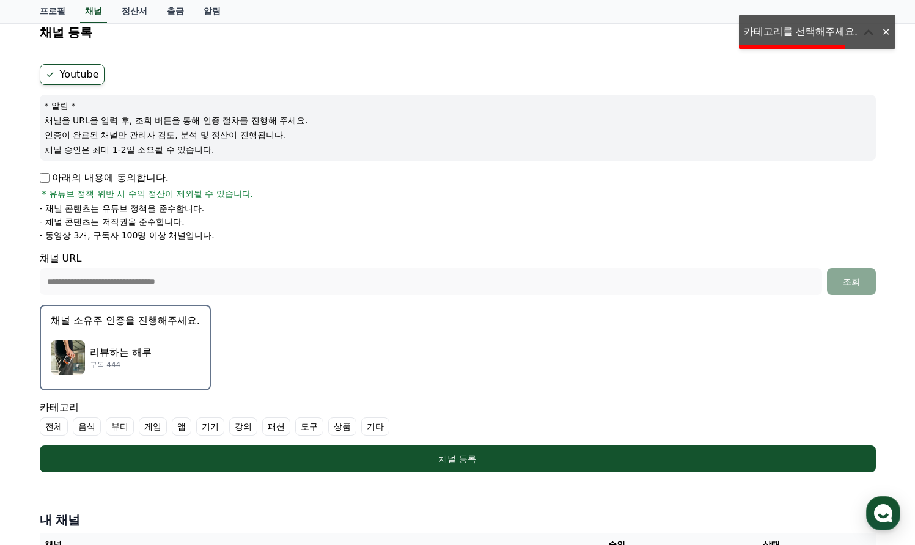
click at [206, 422] on label "기기" at bounding box center [210, 426] width 28 height 18
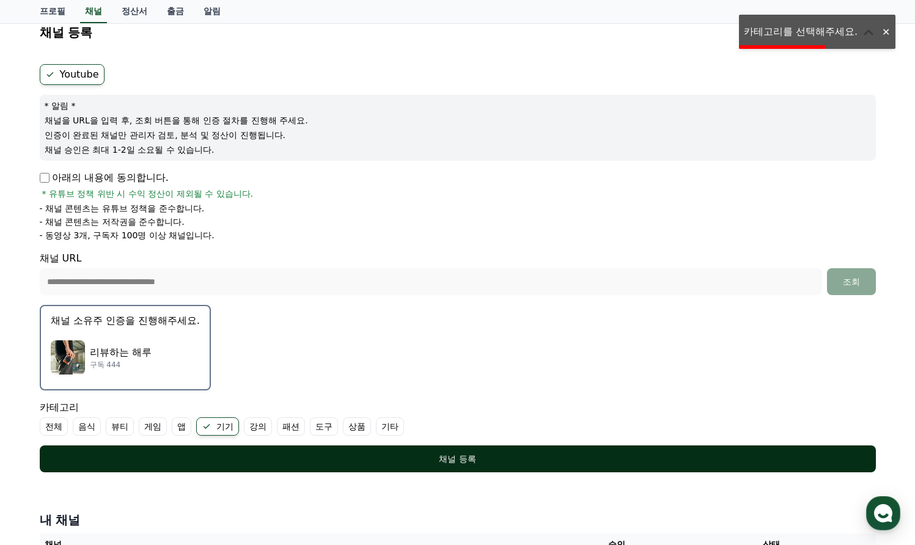
click at [357, 461] on div "채널 등록" at bounding box center [457, 459] width 787 height 12
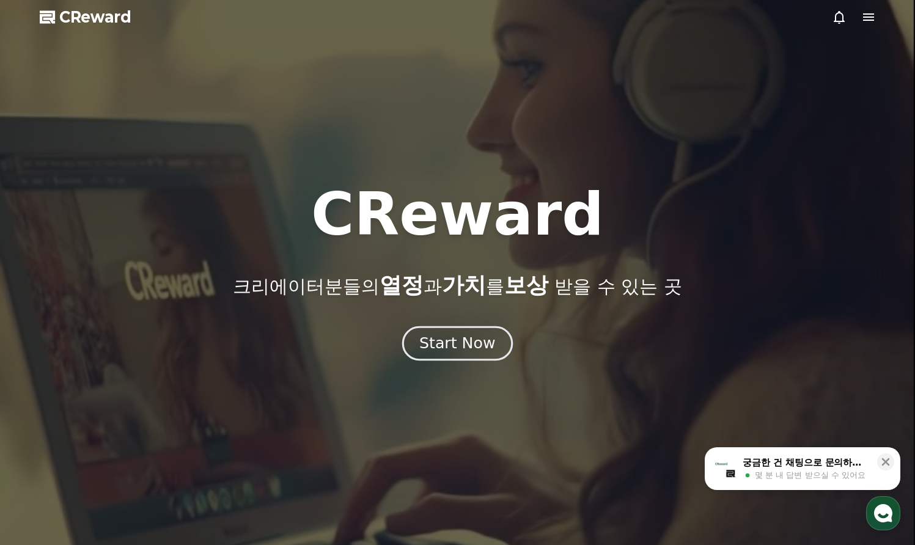
click at [480, 343] on div "Start Now" at bounding box center [457, 343] width 76 height 21
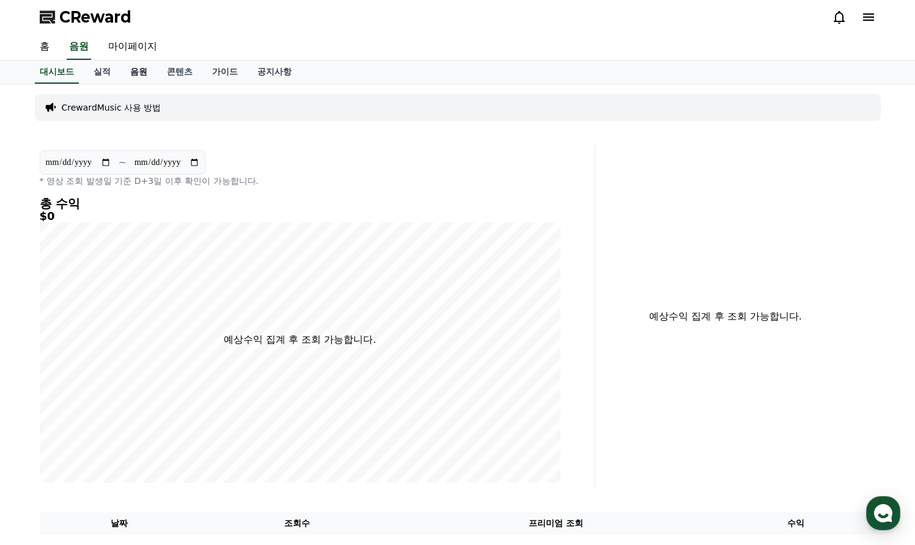
click at [123, 72] on link "음원" at bounding box center [138, 71] width 37 height 23
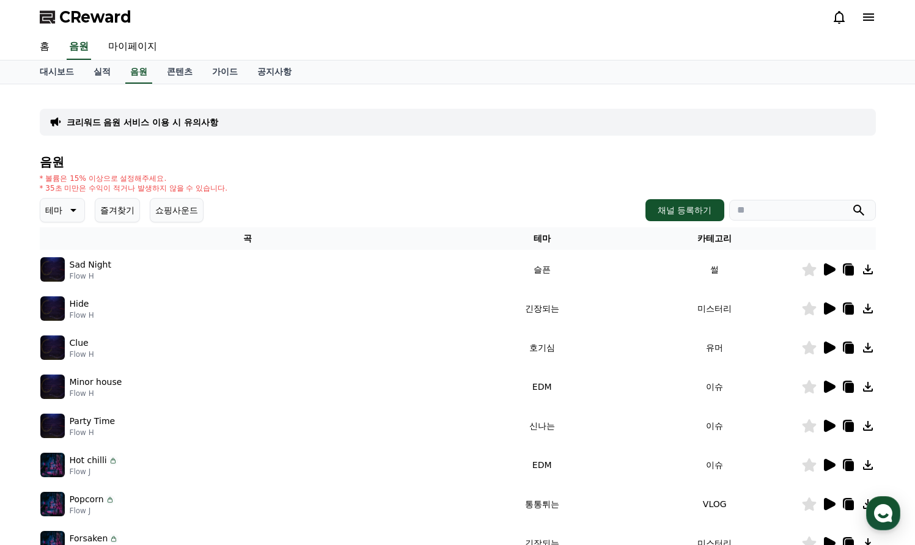
click at [79, 206] on button "테마" at bounding box center [62, 210] width 45 height 24
click at [78, 206] on button "테마" at bounding box center [62, 210] width 45 height 24
click at [699, 218] on button "채널 등록하기" at bounding box center [684, 210] width 78 height 22
click at [163, 73] on link "콘텐츠" at bounding box center [179, 71] width 45 height 23
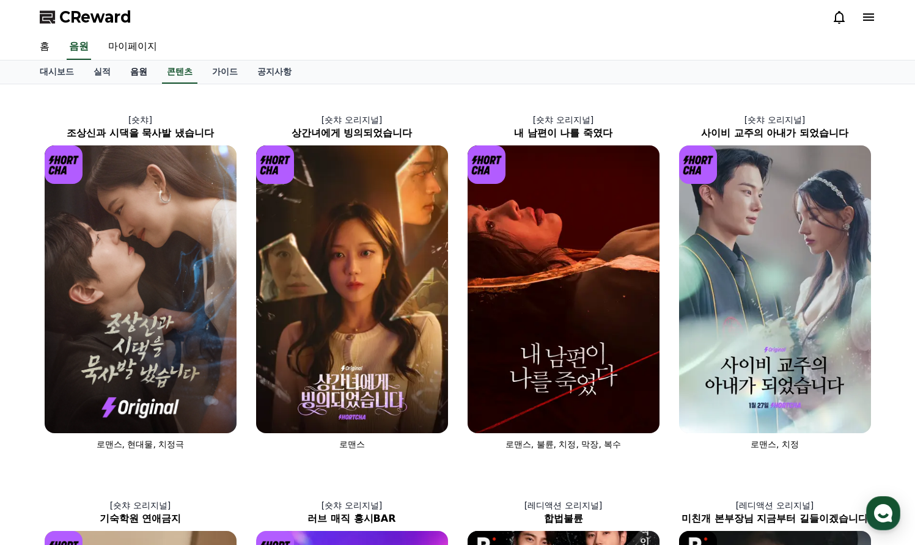
click at [132, 73] on link "음원" at bounding box center [138, 71] width 37 height 23
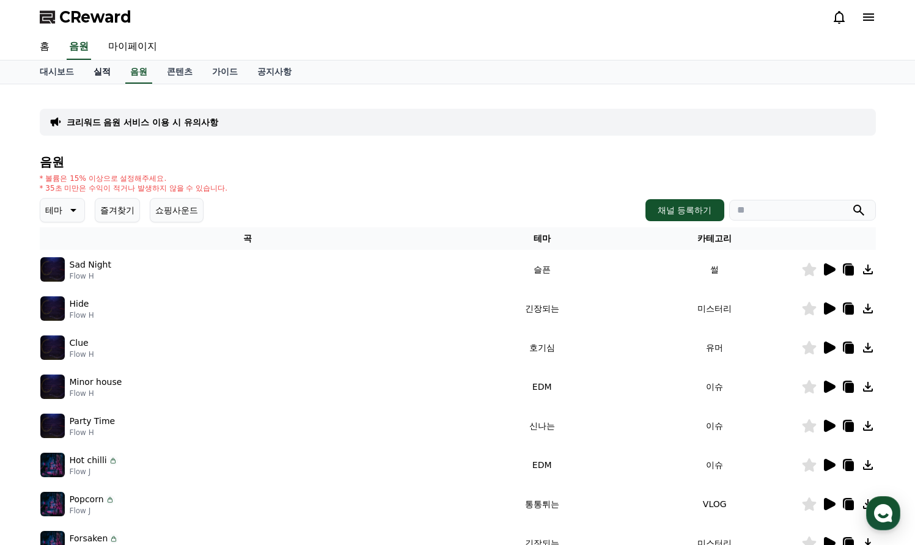
click at [95, 73] on link "실적" at bounding box center [102, 71] width 37 height 23
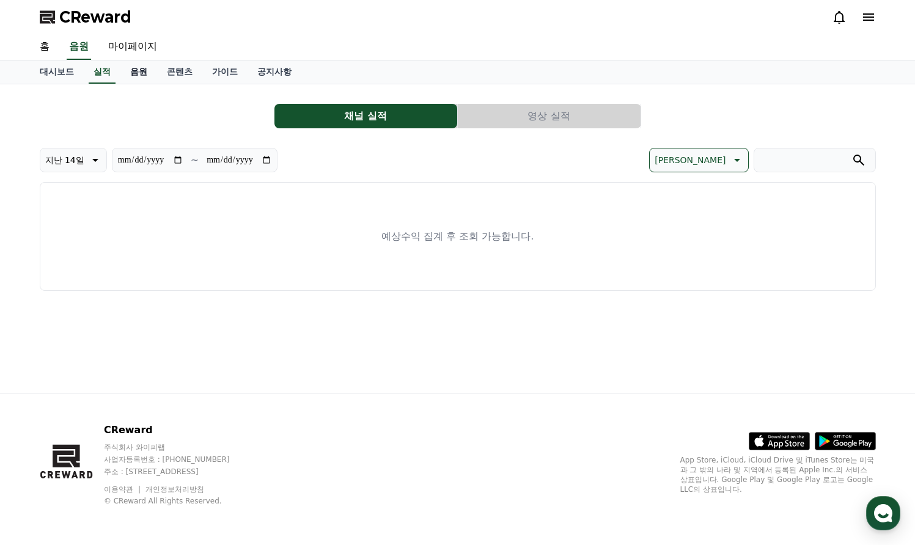
click at [127, 71] on link "음원" at bounding box center [138, 71] width 37 height 23
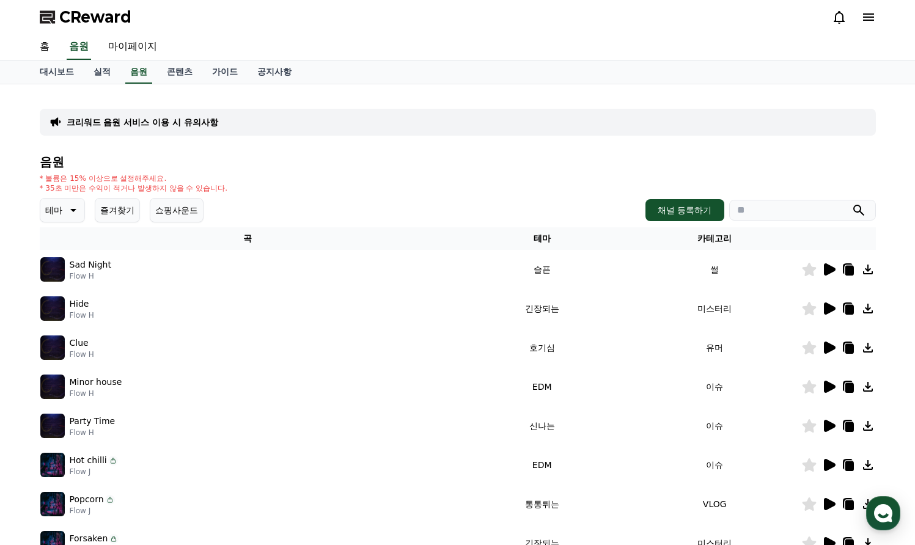
click at [70, 210] on icon at bounding box center [73, 210] width 6 height 3
click at [228, 161] on h4 "음원" at bounding box center [458, 161] width 836 height 13
click at [257, 169] on div "음원 * 볼륨은 15% 이상으로 설정해주세요. * 35초 미만은 수익이 적거나 발생하지 않을 수 있습니다. 테마 테마 전체 환상적인 호기심 어…" at bounding box center [458, 410] width 836 height 510
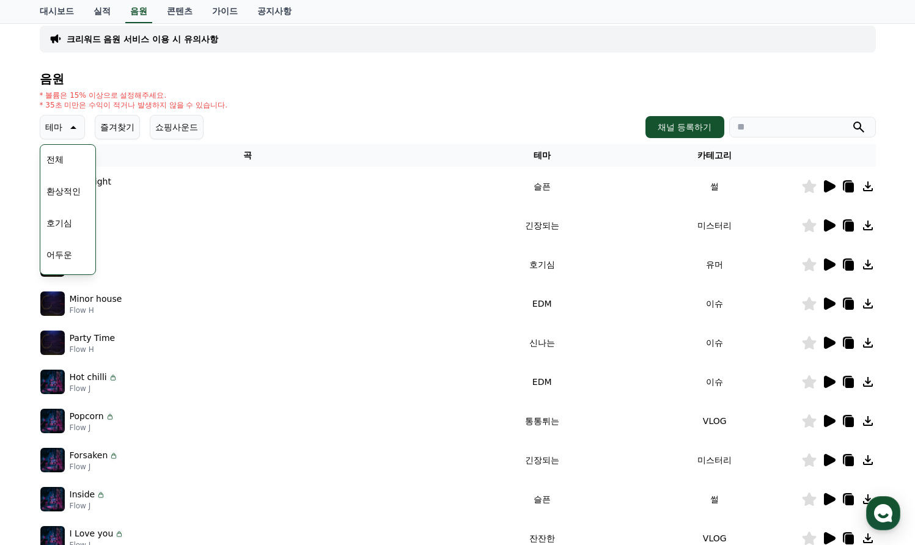
click at [828, 181] on icon at bounding box center [828, 186] width 15 height 15
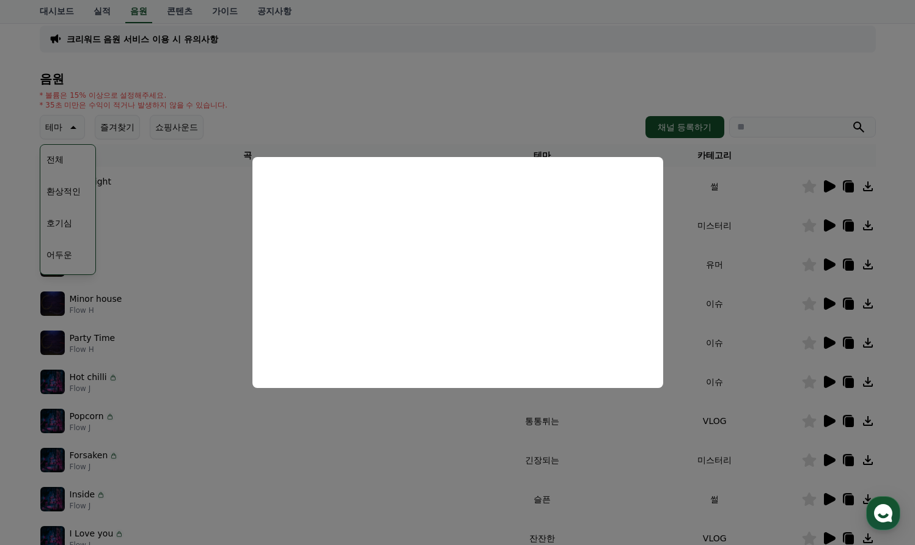
click at [538, 86] on button "close modal" at bounding box center [457, 272] width 915 height 545
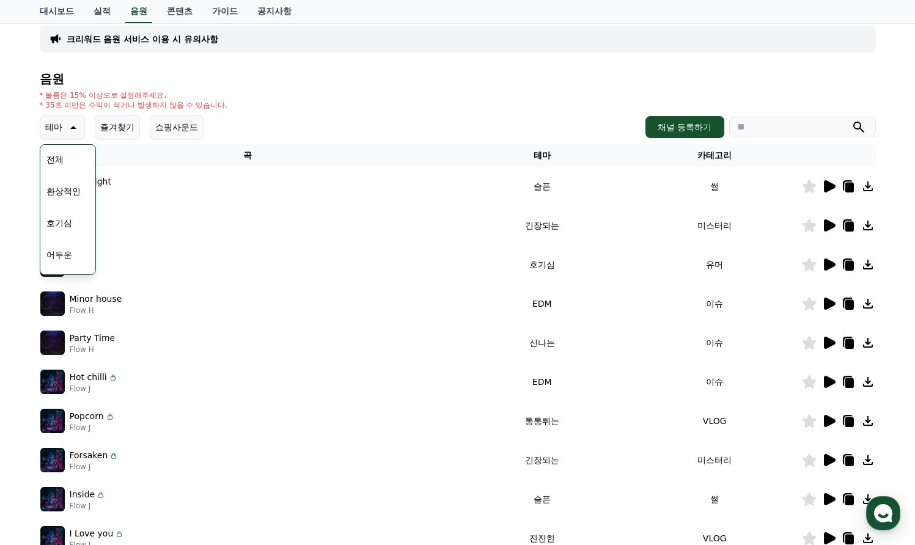
click at [56, 229] on button "호기심" at bounding box center [59, 223] width 35 height 27
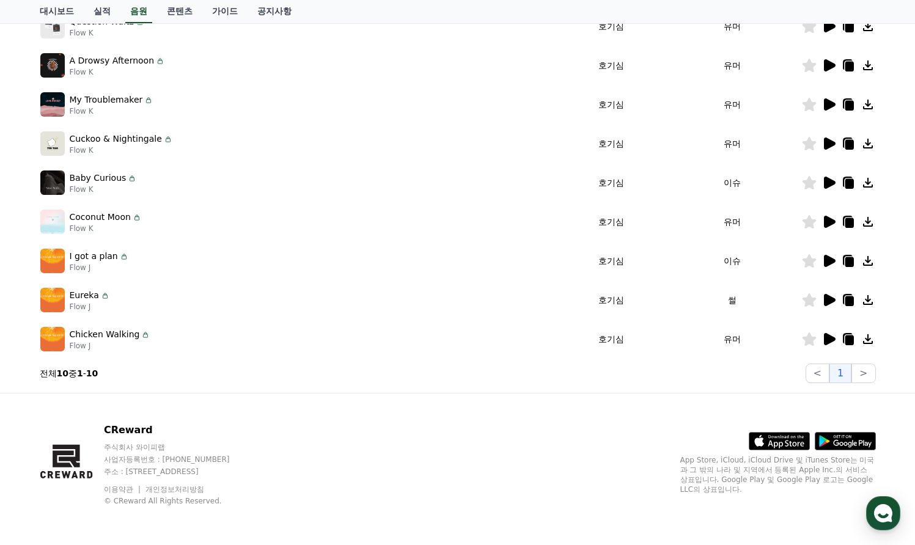
scroll to position [40, 0]
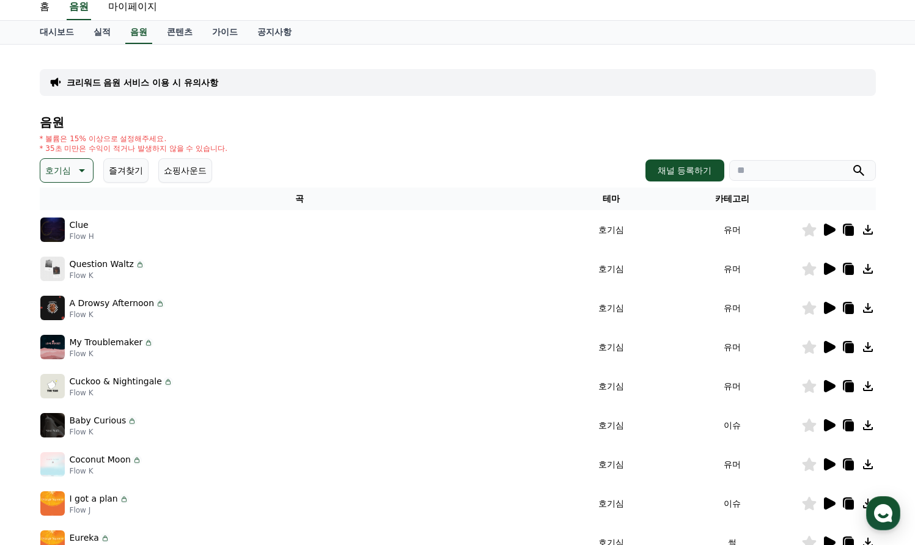
click at [831, 229] on icon at bounding box center [830, 230] width 12 height 12
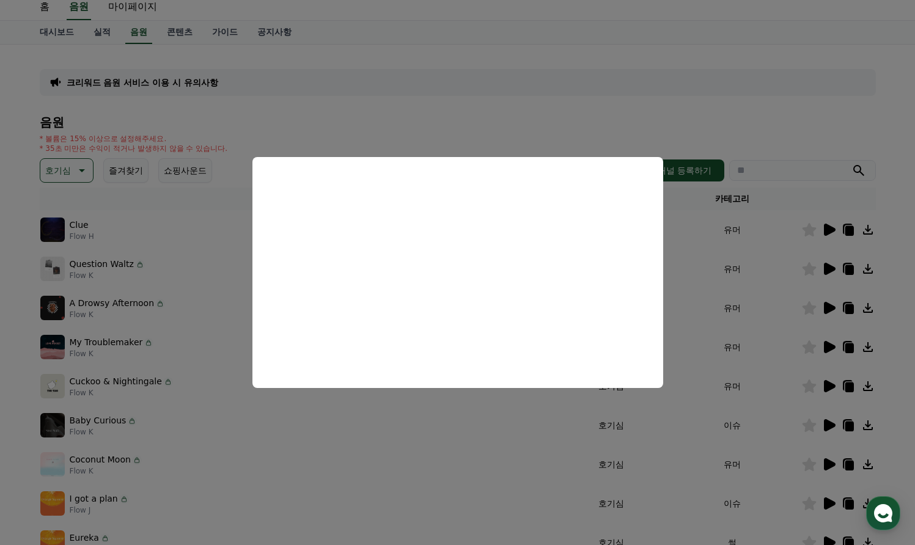
click at [581, 128] on button "close modal" at bounding box center [457, 272] width 915 height 545
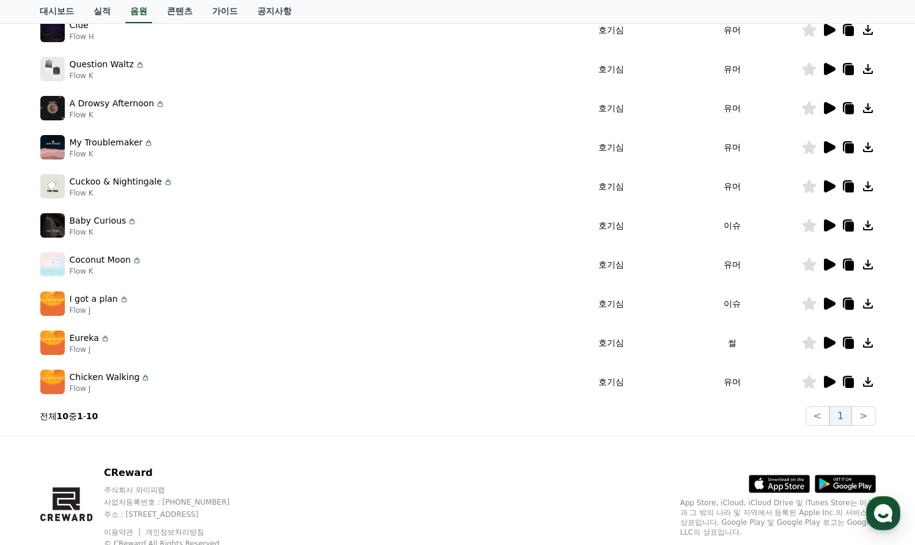
scroll to position [0, 0]
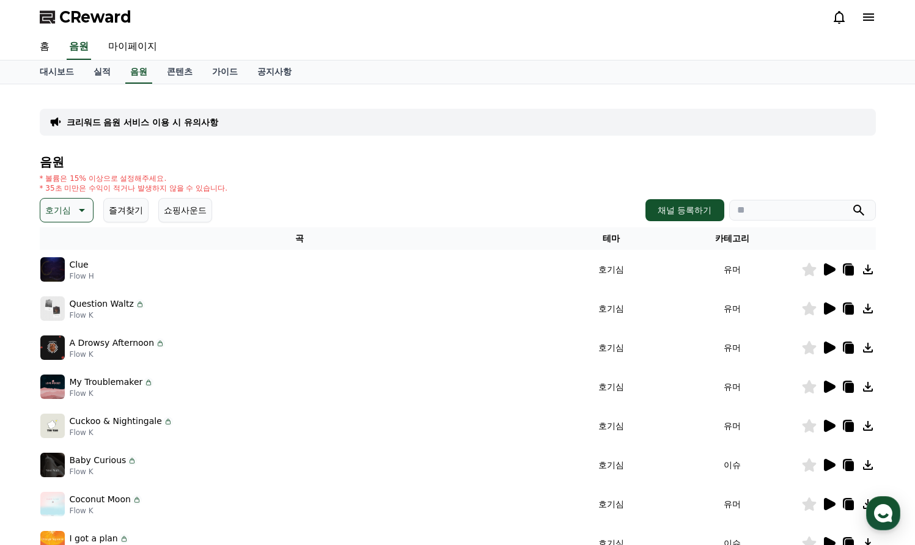
click at [169, 210] on button "쇼핑사운드" at bounding box center [185, 210] width 54 height 24
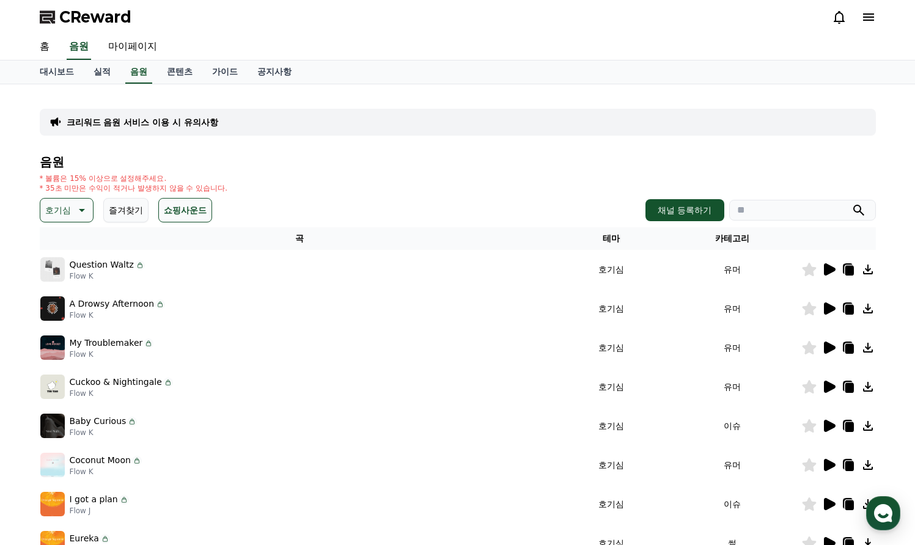
click at [139, 213] on button "즐겨찾기" at bounding box center [125, 210] width 45 height 24
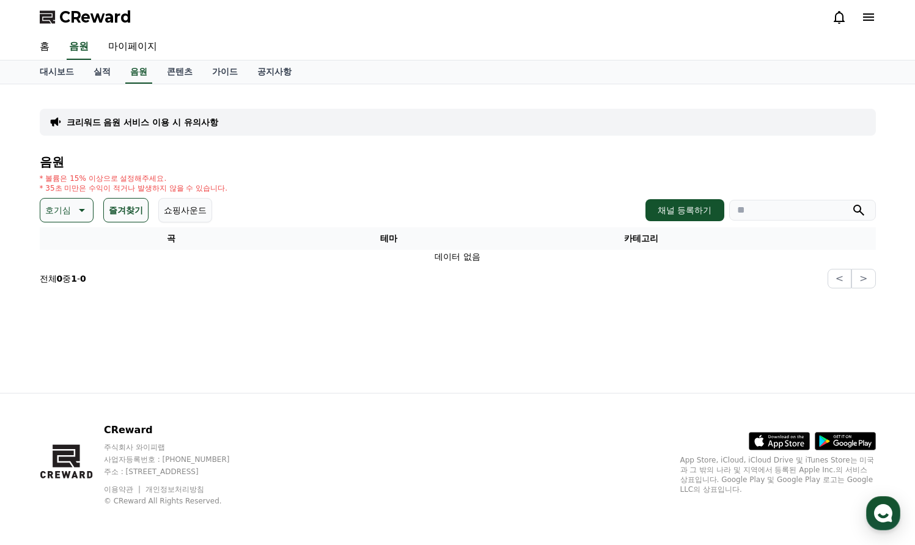
click at [89, 213] on button "호기심" at bounding box center [67, 210] width 54 height 24
click at [433, 159] on h4 "음원" at bounding box center [458, 161] width 836 height 13
click at [64, 236] on button "전체" at bounding box center [55, 242] width 27 height 27
click at [119, 207] on button "즐겨찾기" at bounding box center [117, 210] width 45 height 24
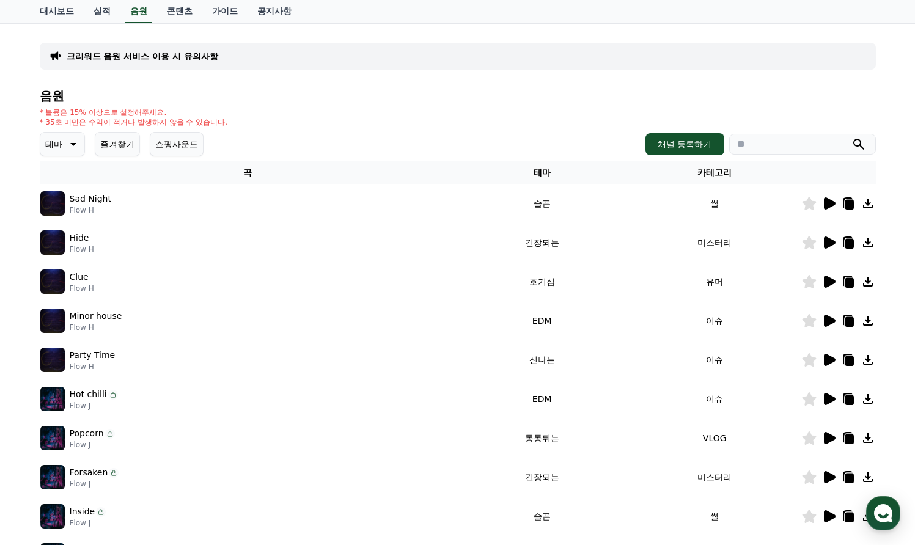
scroll to position [123, 0]
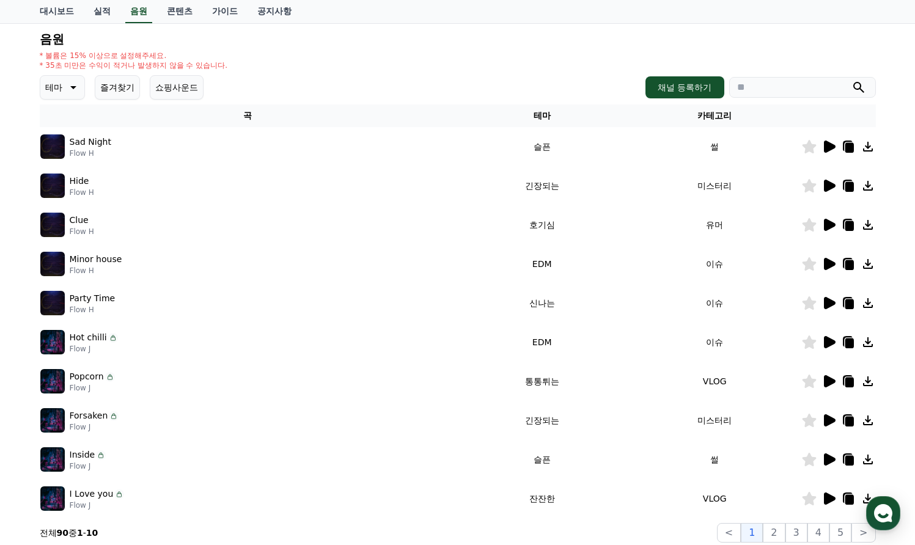
click at [827, 145] on icon at bounding box center [830, 147] width 12 height 12
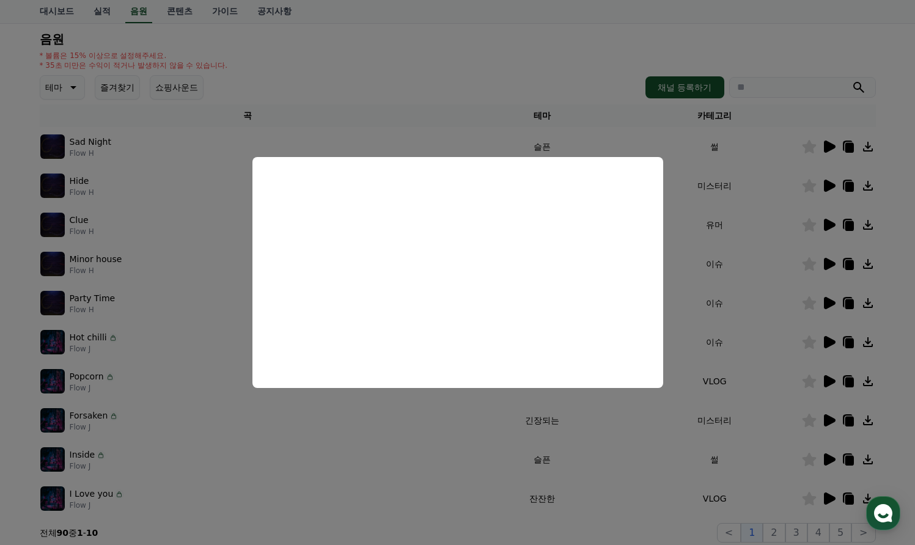
click at [601, 111] on button "close modal" at bounding box center [457, 272] width 915 height 545
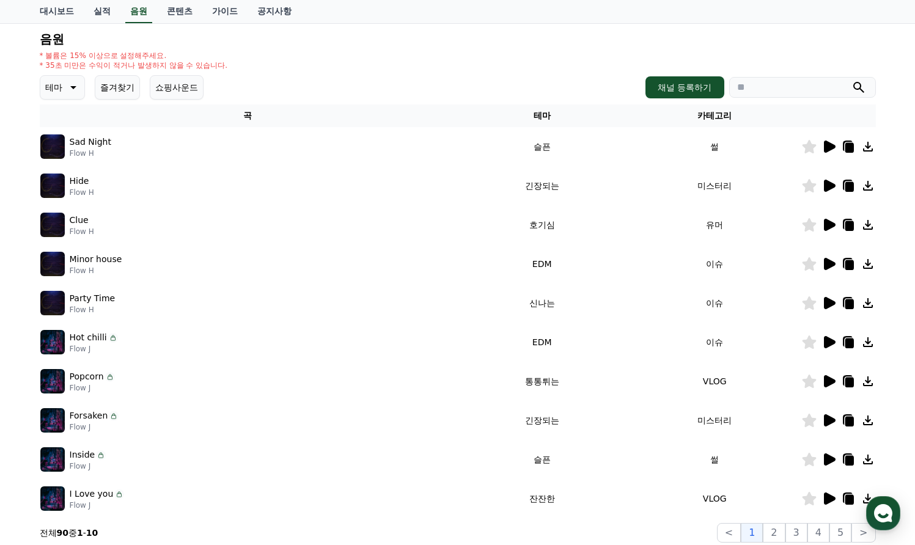
click at [616, 51] on div "* 볼륨은 15% 이상으로 설정해주세요. * 35초 미만은 수익이 적거나 발생하지 않을 수 있습니다." at bounding box center [458, 61] width 836 height 20
click at [828, 223] on icon at bounding box center [830, 225] width 12 height 12
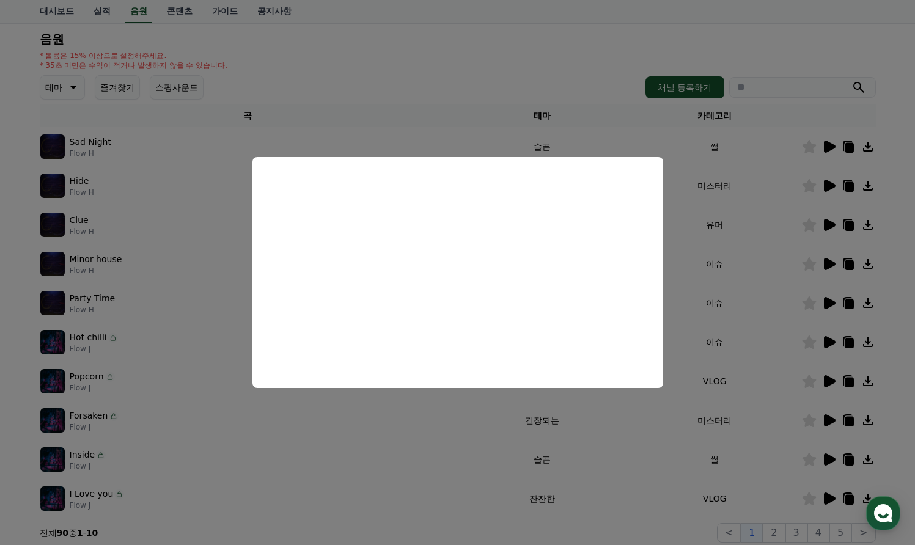
click at [543, 42] on button "close modal" at bounding box center [457, 272] width 915 height 545
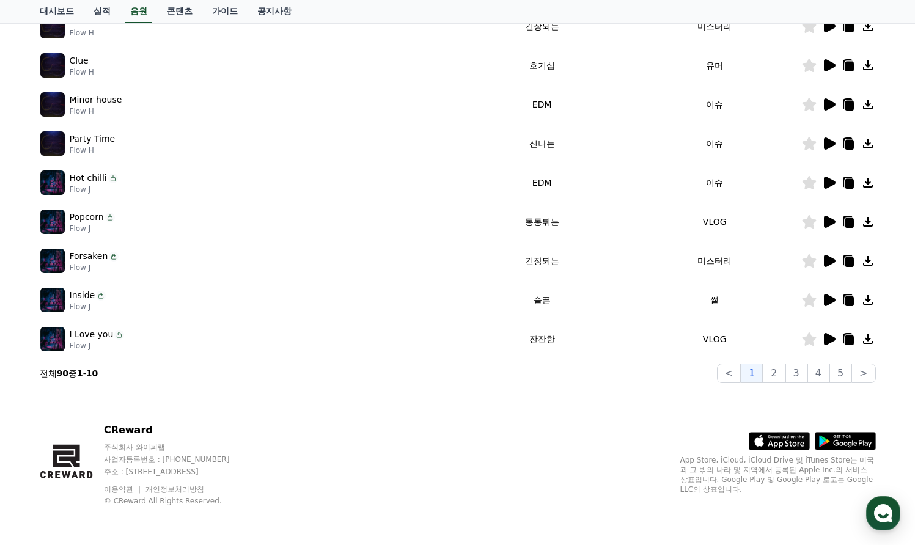
scroll to position [0, 0]
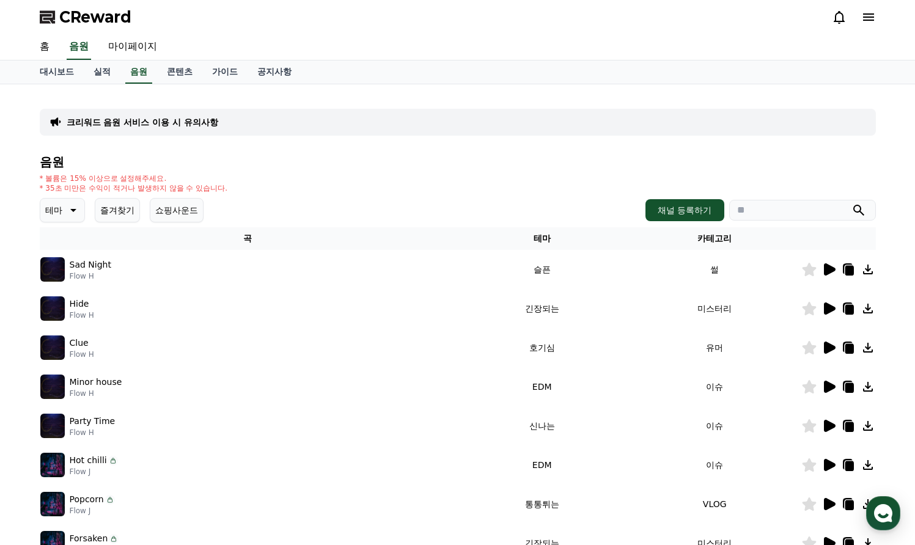
click at [821, 502] on icon at bounding box center [828, 504] width 15 height 15
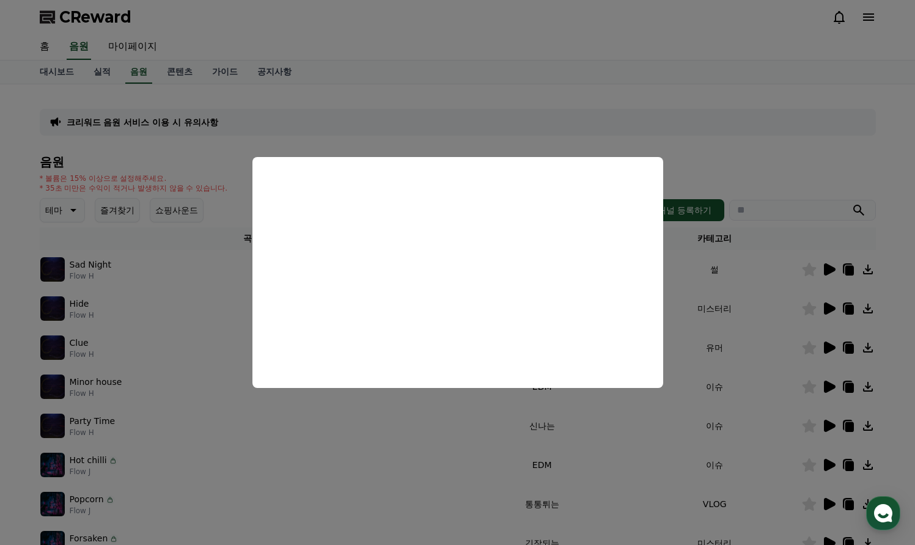
click at [751, 134] on button "close modal" at bounding box center [457, 272] width 915 height 545
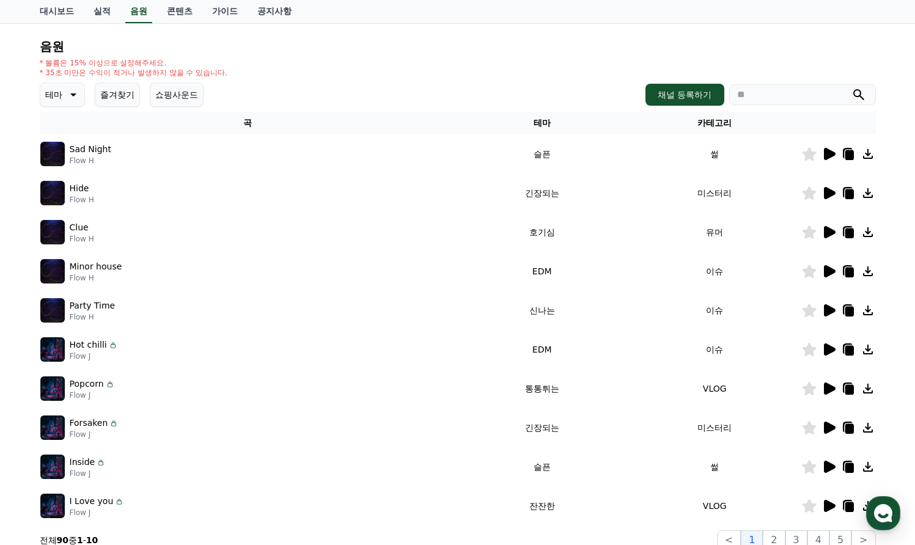
scroll to position [43, 0]
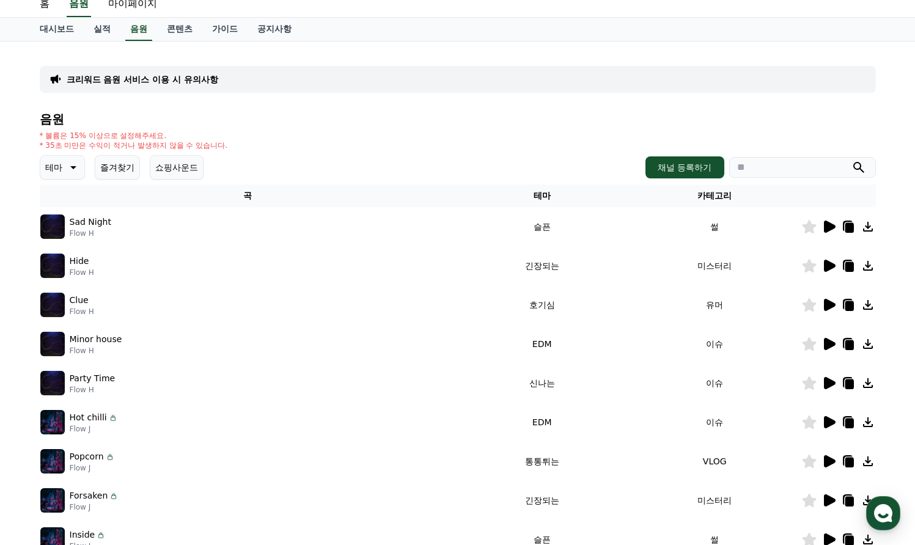
click at [67, 164] on icon at bounding box center [72, 167] width 15 height 15
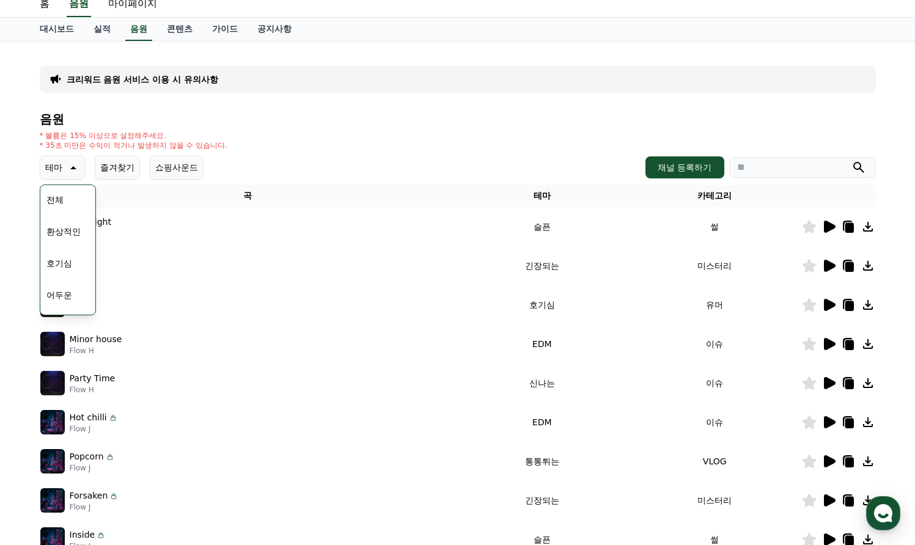
click at [67, 164] on icon at bounding box center [72, 167] width 15 height 15
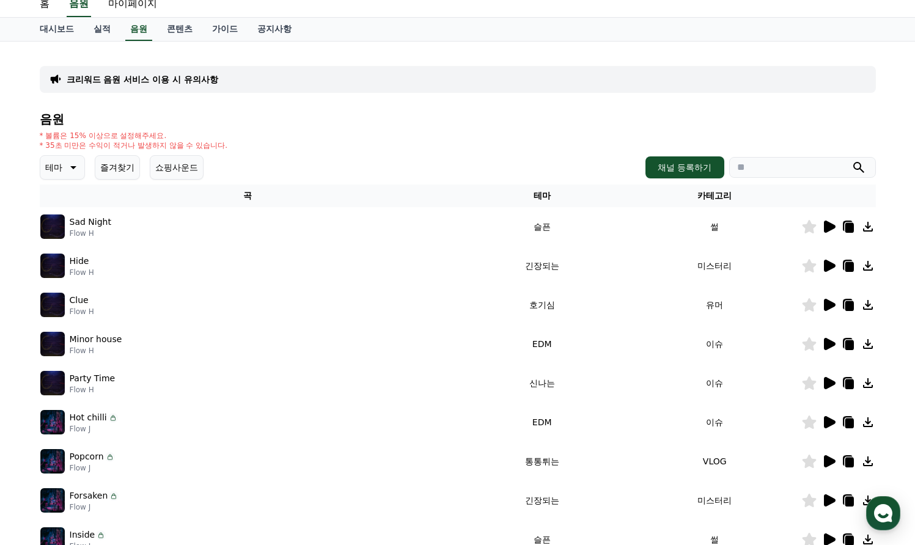
click at [70, 167] on icon at bounding box center [73, 167] width 6 height 3
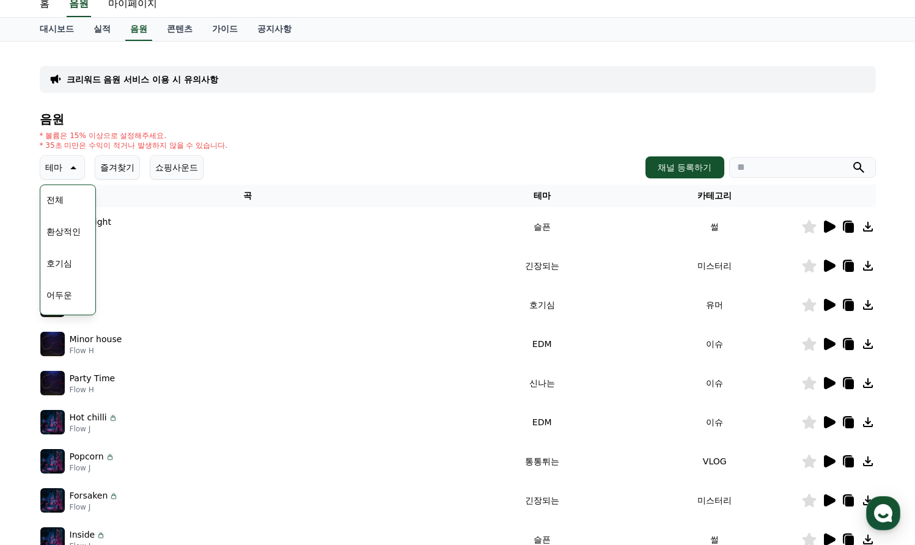
click at [485, 121] on h4 "음원" at bounding box center [458, 118] width 836 height 13
click at [490, 123] on h4 "음원" at bounding box center [458, 118] width 836 height 13
click at [826, 343] on icon at bounding box center [830, 344] width 12 height 12
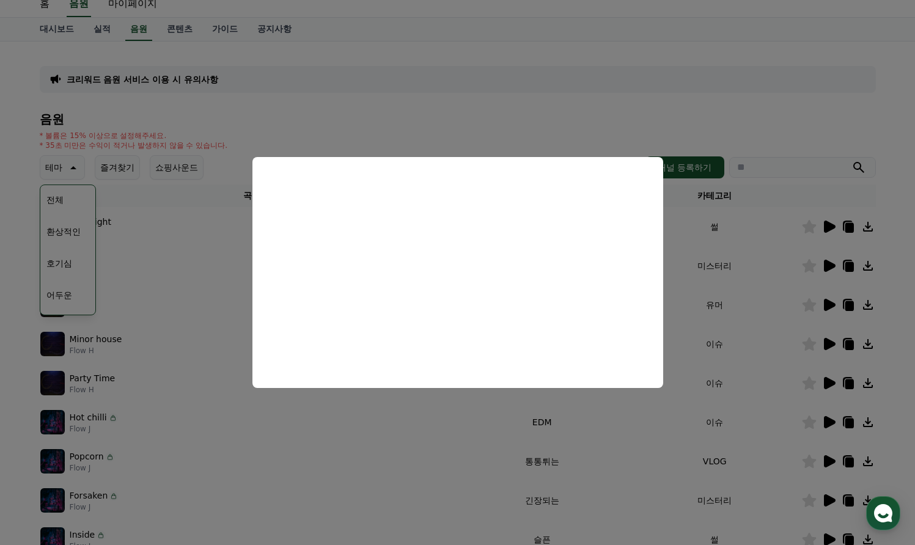
click at [897, 191] on button "close modal" at bounding box center [457, 272] width 915 height 545
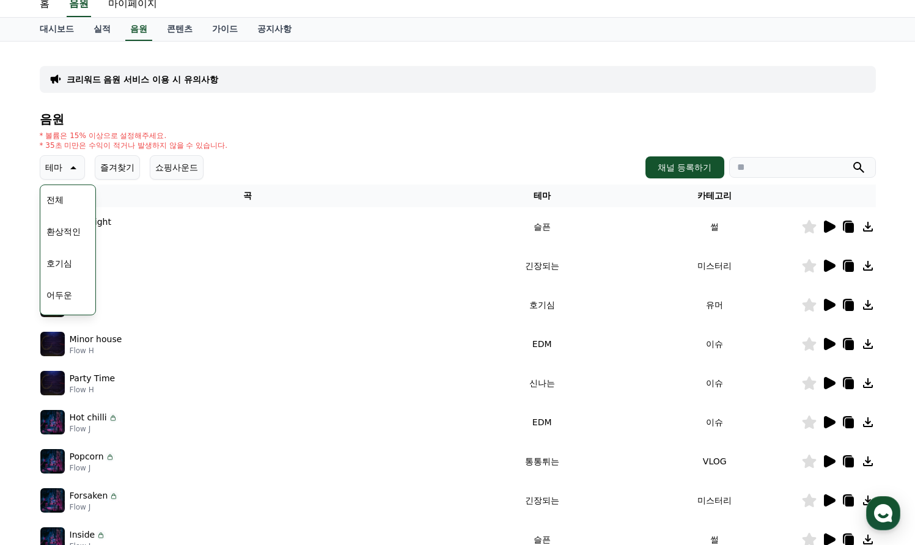
click at [809, 422] on icon at bounding box center [809, 421] width 14 height 13
click at [830, 421] on icon at bounding box center [830, 422] width 12 height 12
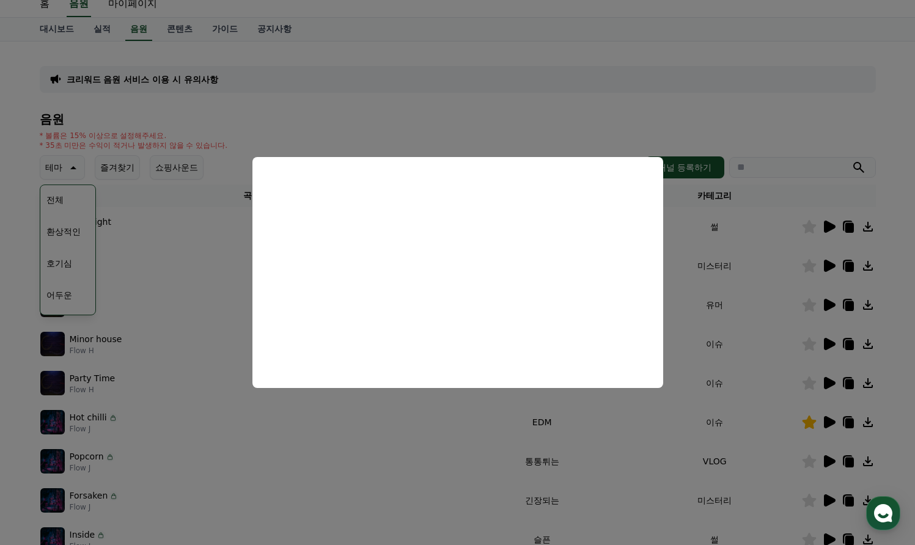
click at [849, 122] on button "close modal" at bounding box center [457, 272] width 915 height 545
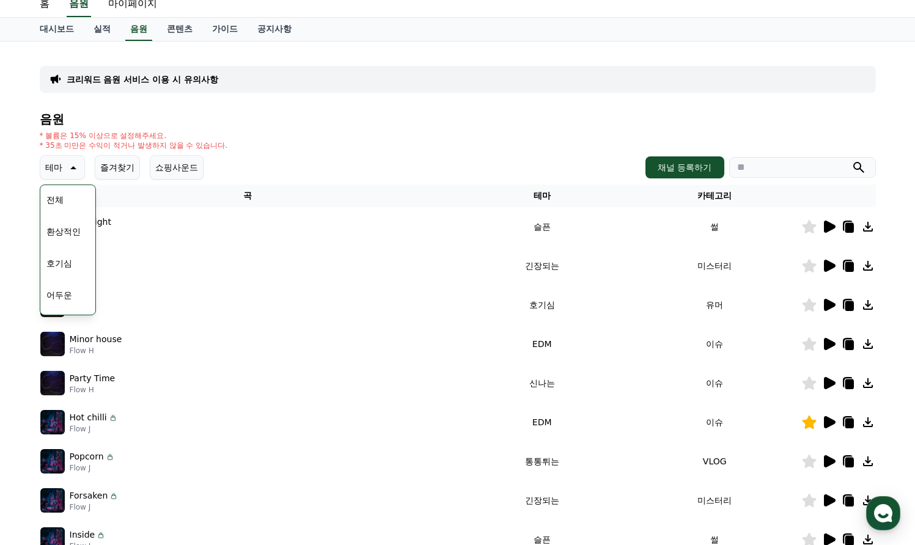
click at [808, 423] on icon at bounding box center [809, 421] width 14 height 13
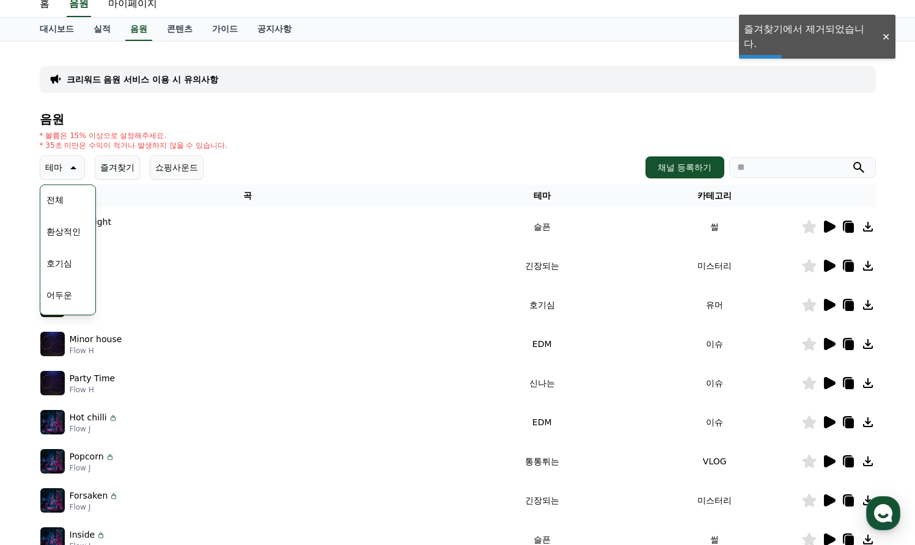
scroll to position [179, 0]
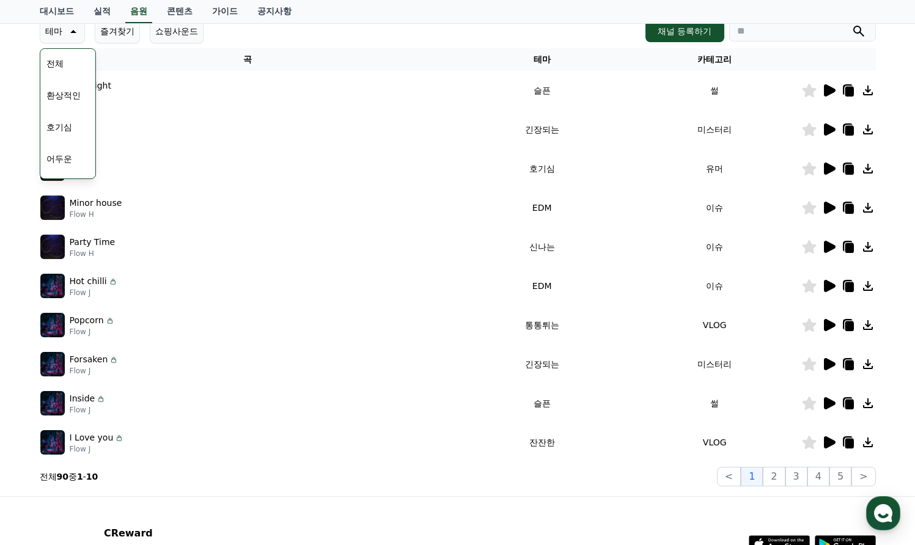
click at [277, 37] on div "테마 테마 전체 환상적인 호기심 어두운 밝은 통통튀는 신나는 반전 웅장한 드라마틱 즐거움 분위기있는 EDM 그루브 슬픈 잔잔한 귀여운 감동적인…" at bounding box center [458, 31] width 836 height 24
click at [45, 56] on button "전체" at bounding box center [55, 63] width 27 height 27
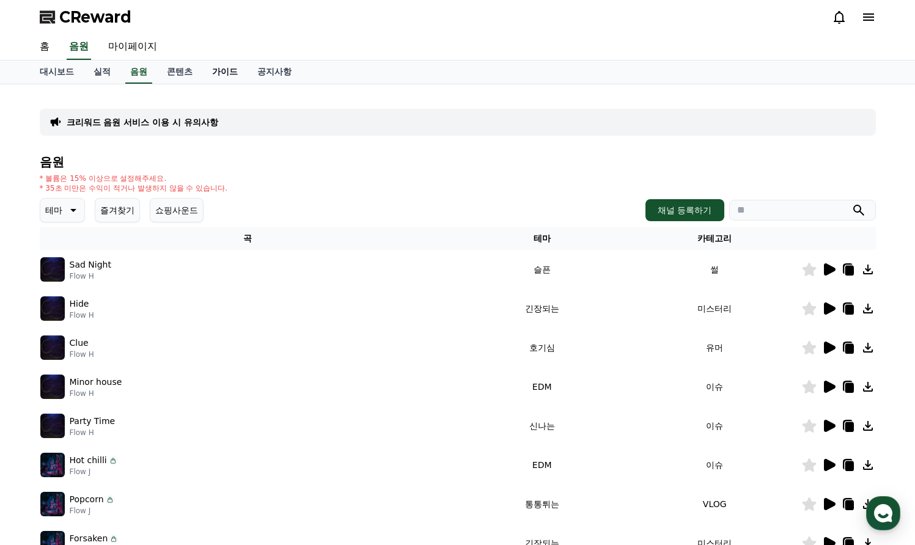
click at [213, 71] on link "가이드" at bounding box center [224, 71] width 45 height 23
